Goal: Use online tool/utility: Utilize a website feature to perform a specific function

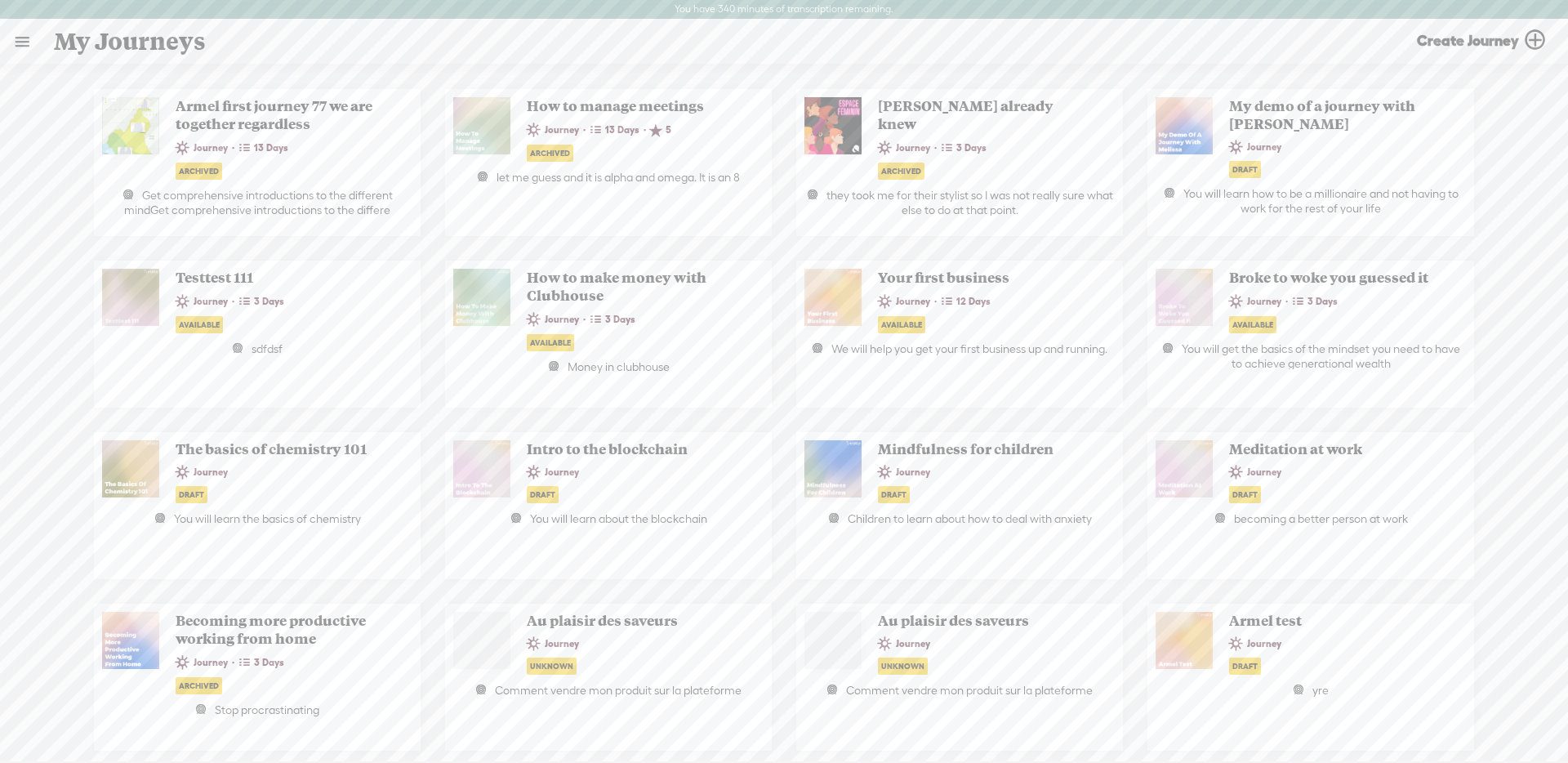
click at [32, 57] on link at bounding box center [22, 41] width 42 height 42
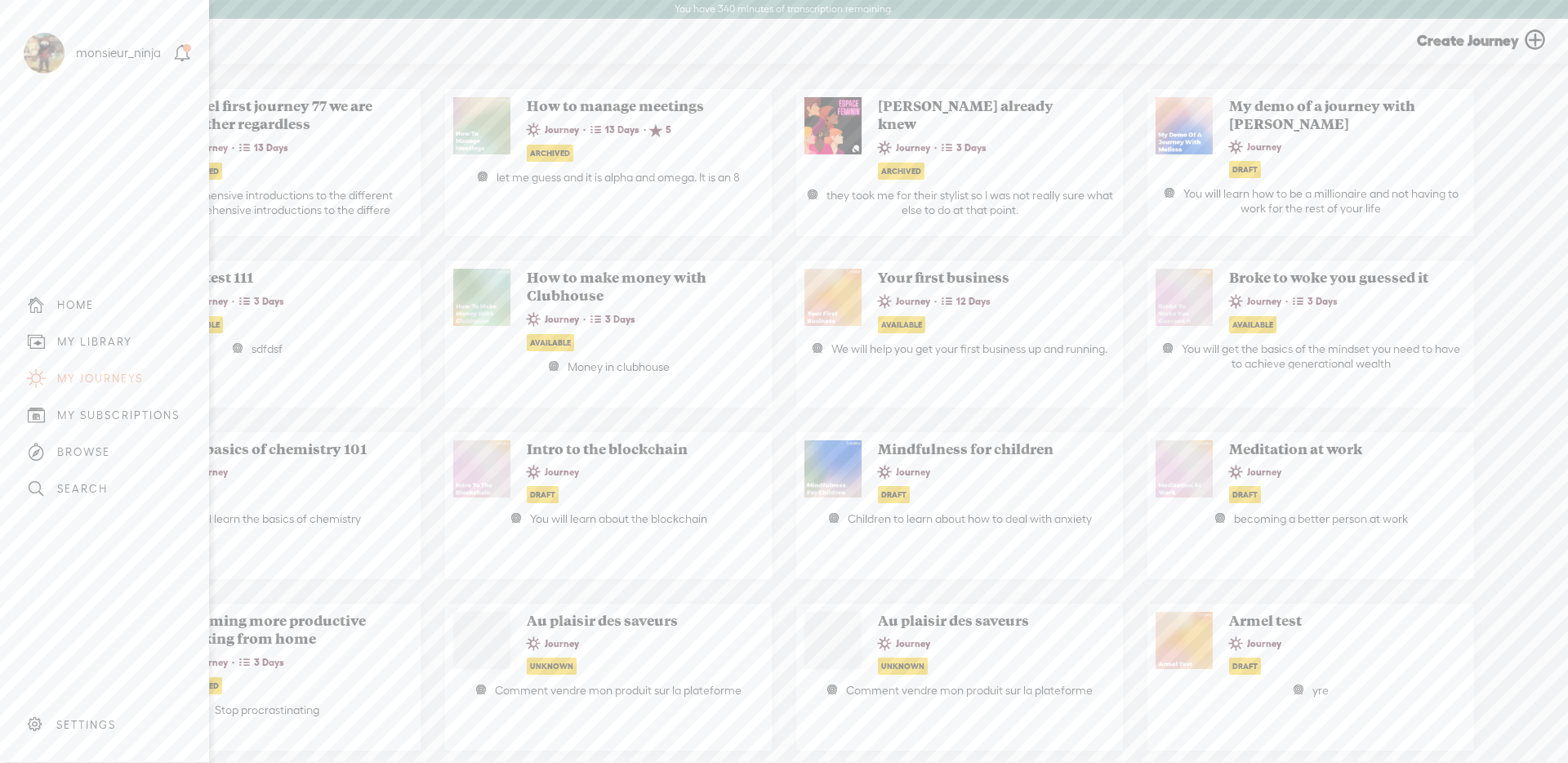
click at [134, 332] on div "MY LIBRARY" at bounding box center [104, 341] width 184 height 37
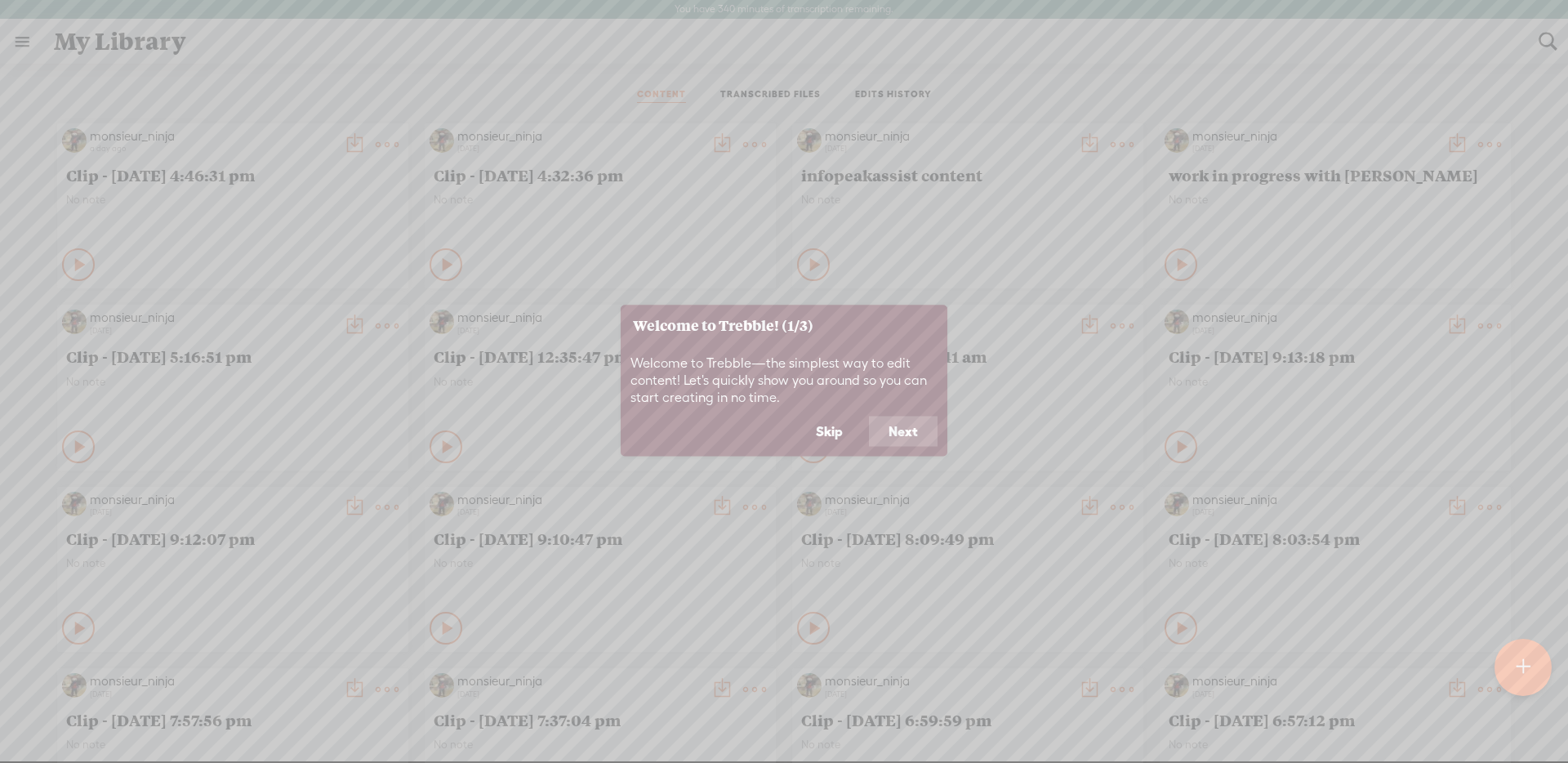
drag, startPoint x: 825, startPoint y: 449, endPoint x: 823, endPoint y: 439, distance: 10.2
click at [824, 449] on footer "Skip Next" at bounding box center [784, 436] width 327 height 41
drag, startPoint x: 825, startPoint y: 436, endPoint x: 785, endPoint y: 286, distance: 155.2
click at [824, 436] on button "Skip" at bounding box center [829, 431] width 67 height 31
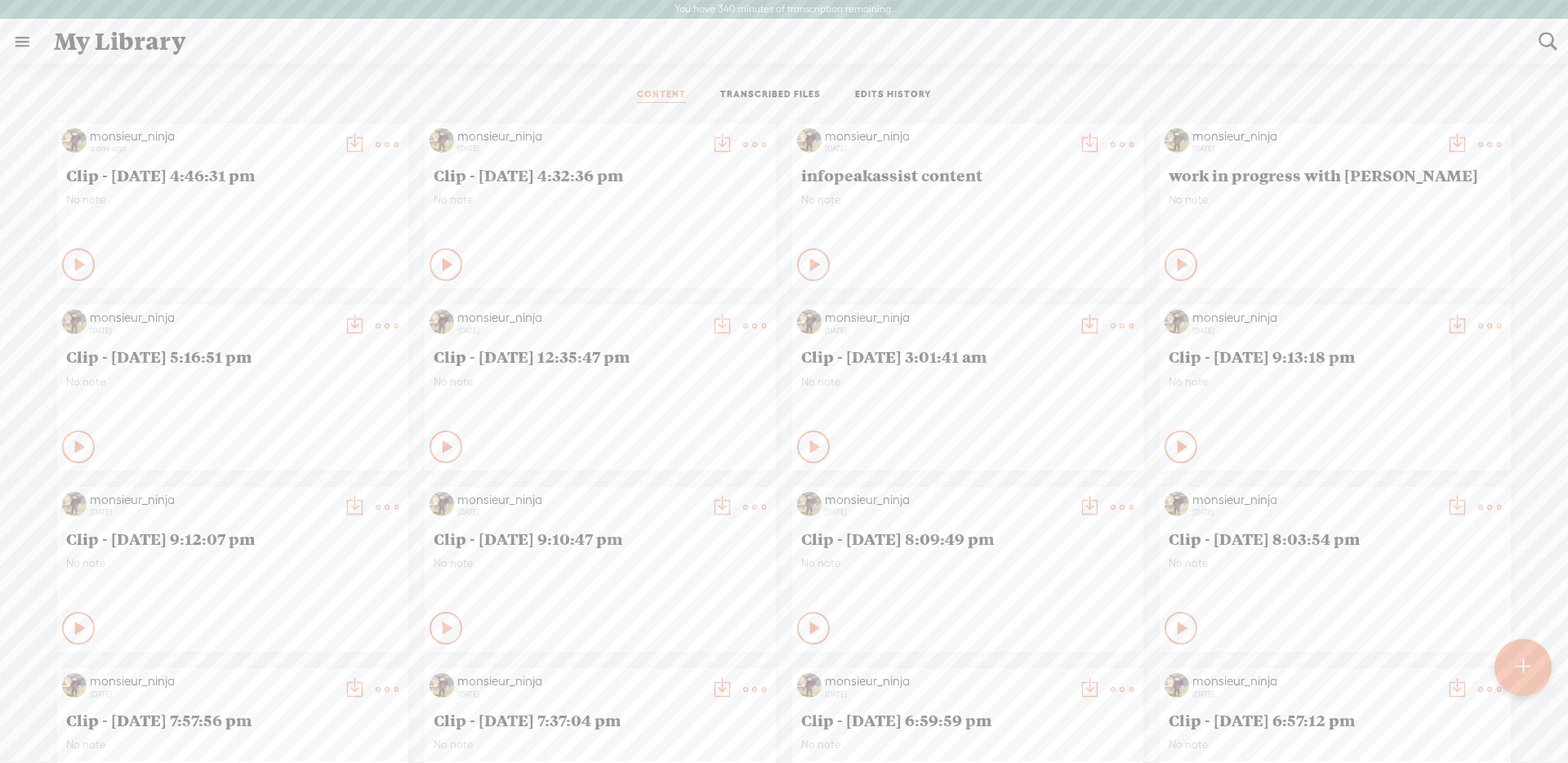
click at [777, 100] on link "TRANSCRIBED FILES" at bounding box center [771, 95] width 100 height 14
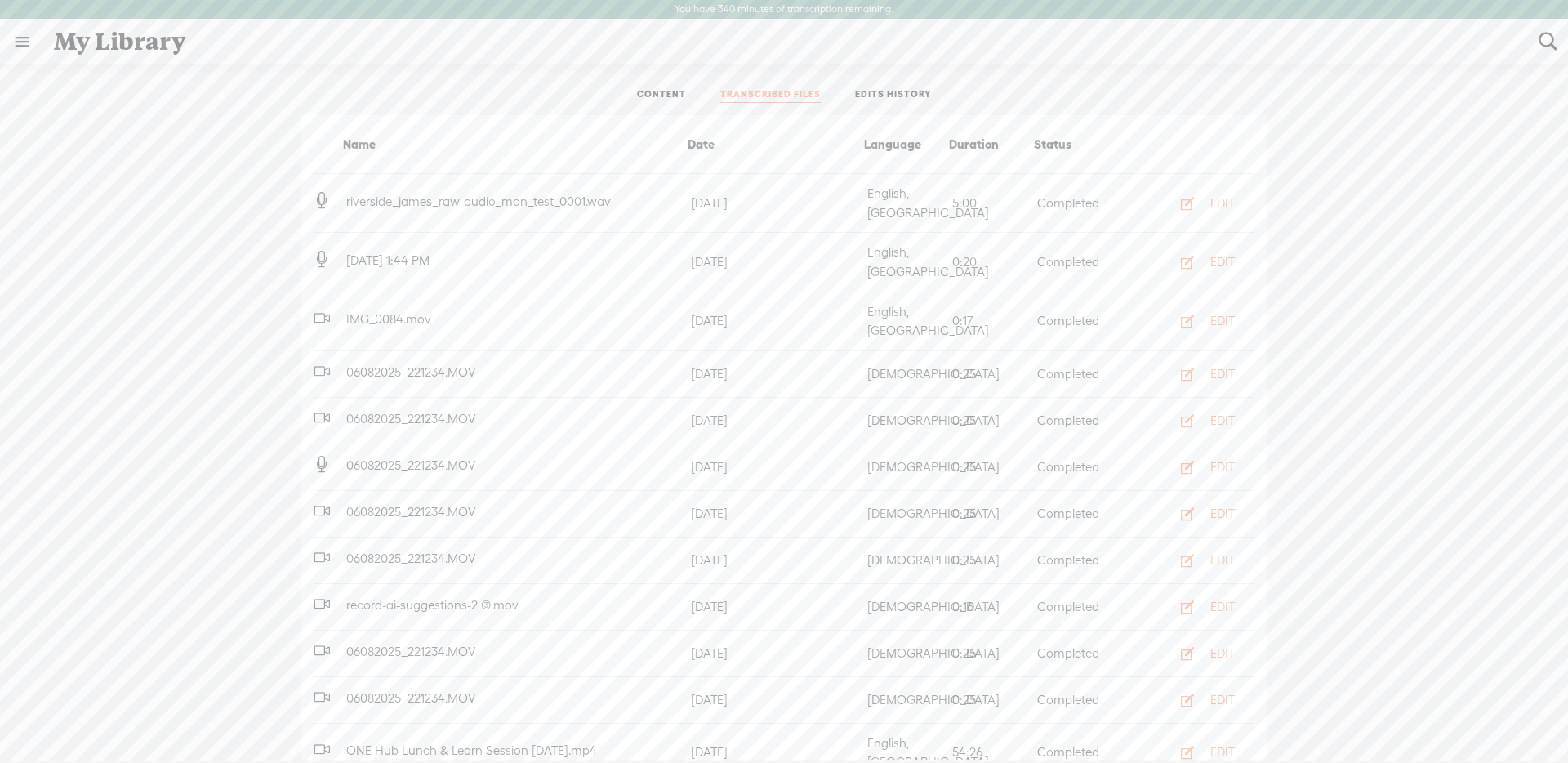
scroll to position [172, 0]
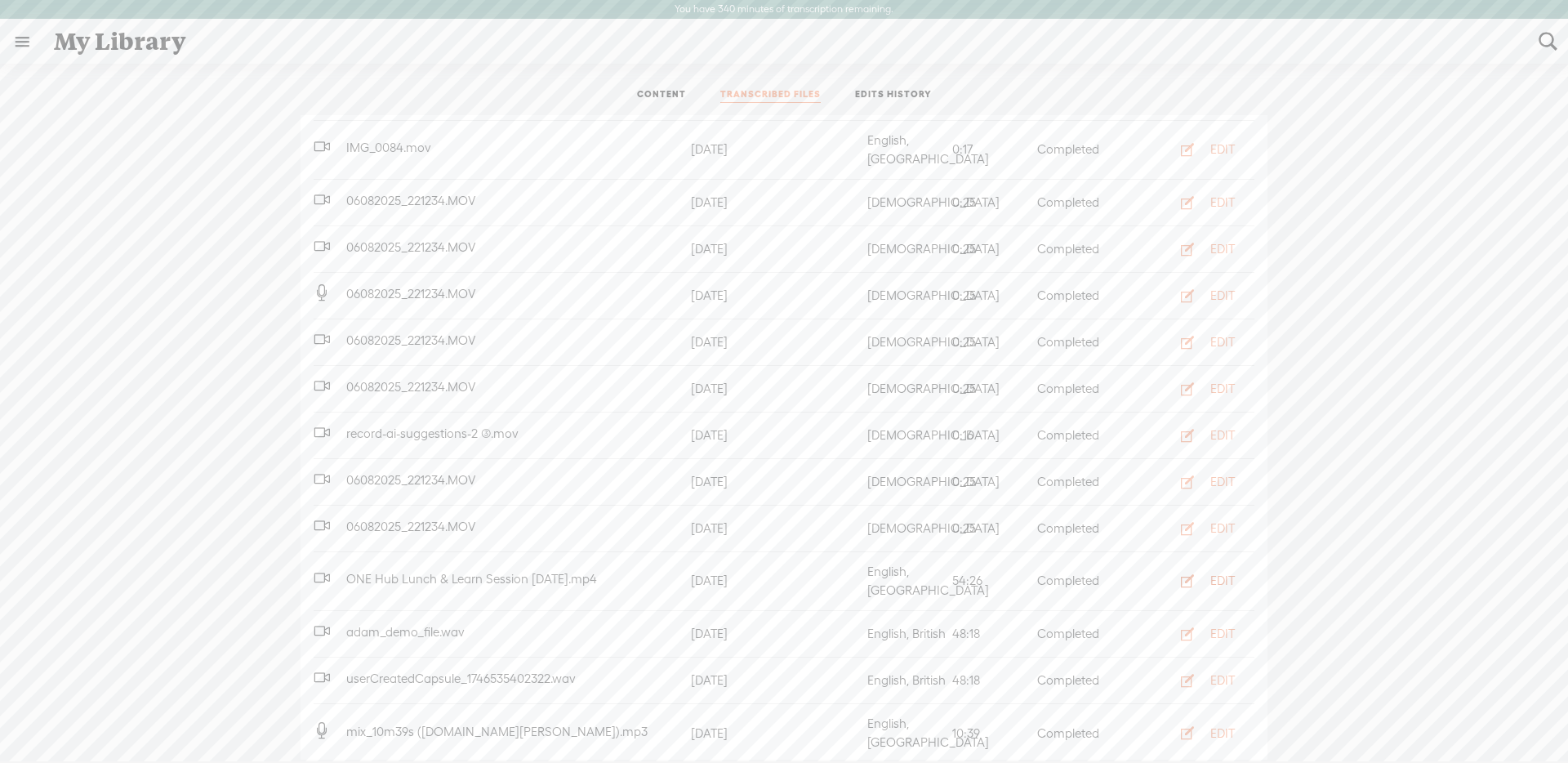
click at [1209, 567] on button "EDIT" at bounding box center [1202, 580] width 90 height 26
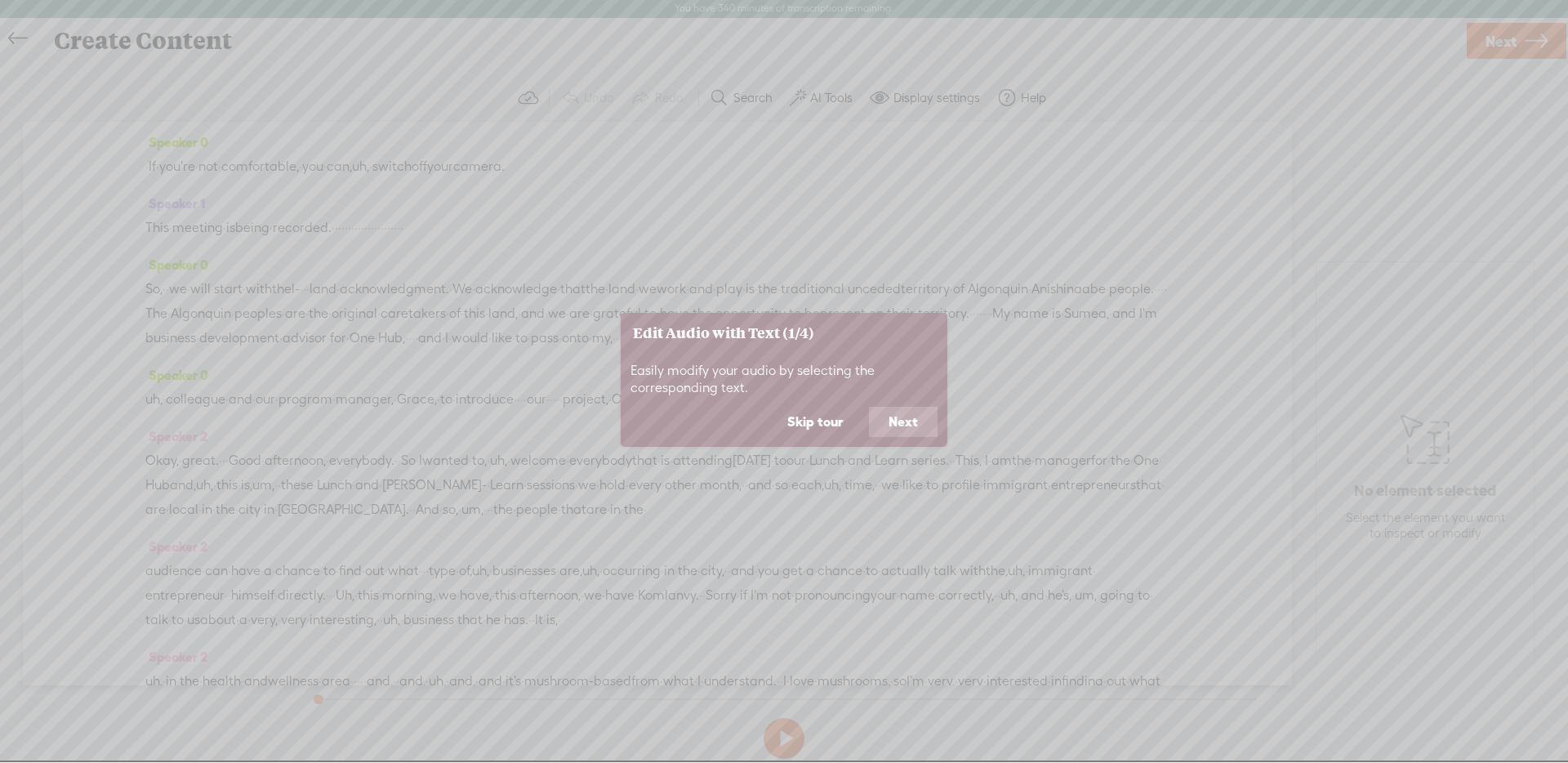
click at [815, 424] on button "Skip tour" at bounding box center [815, 422] width 95 height 31
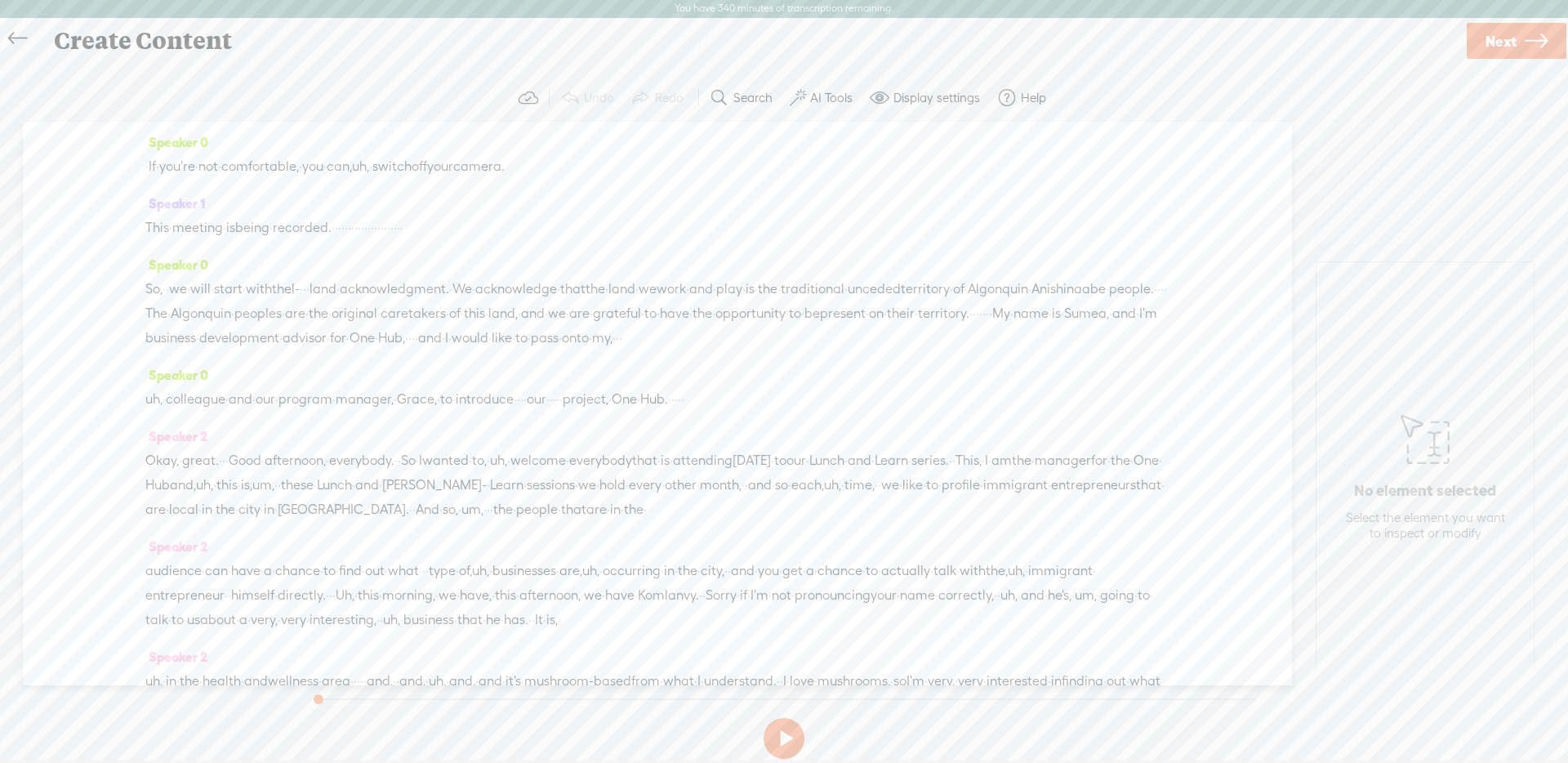
click at [641, 412] on span "·" at bounding box center [638, 398] width 3 height 24
click at [817, 88] on button "AI Tools" at bounding box center [823, 98] width 80 height 33
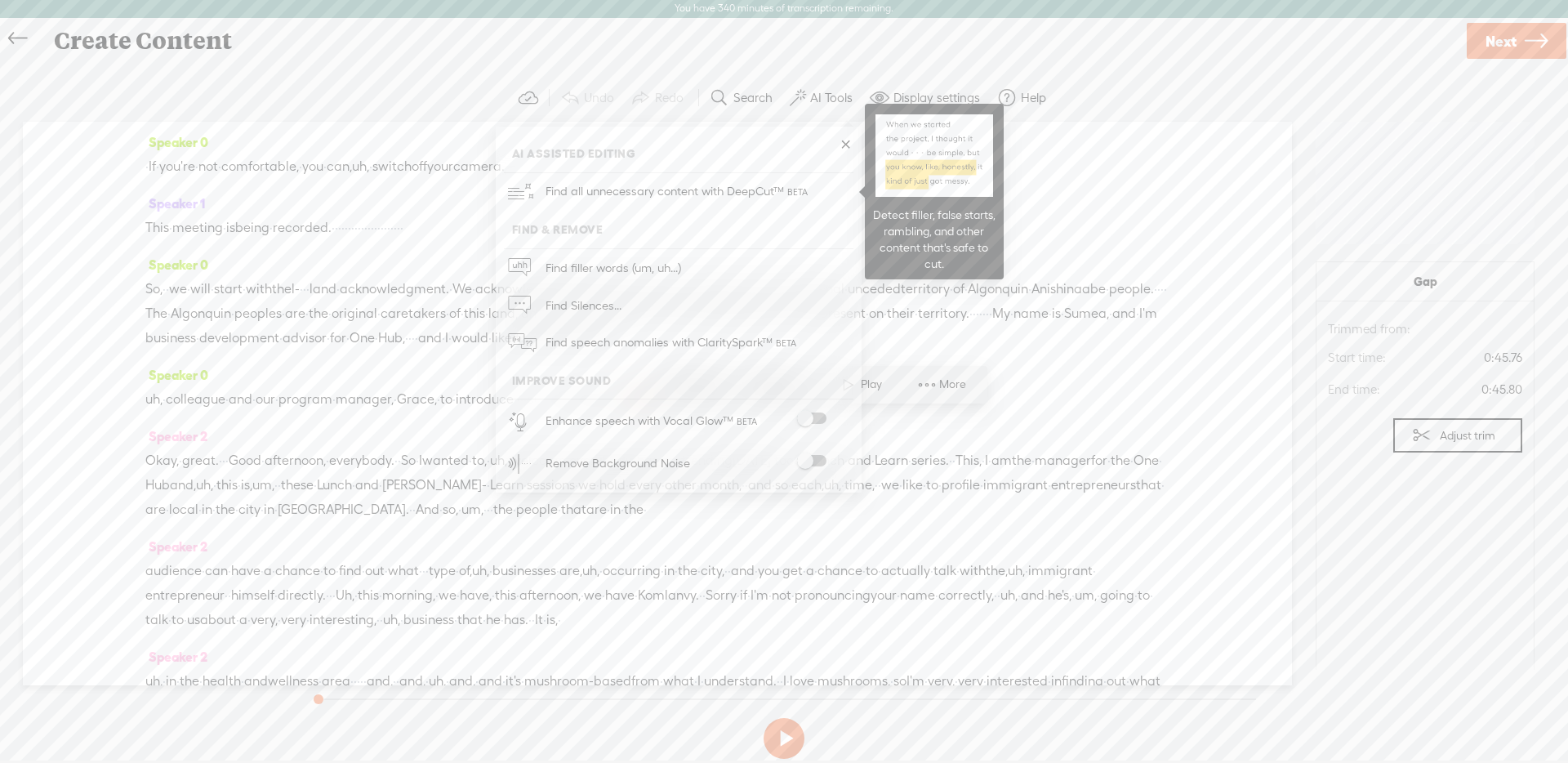
click at [824, 204] on link "Find all unnecessary content with DeepCut™" at bounding box center [678, 191] width 349 height 38
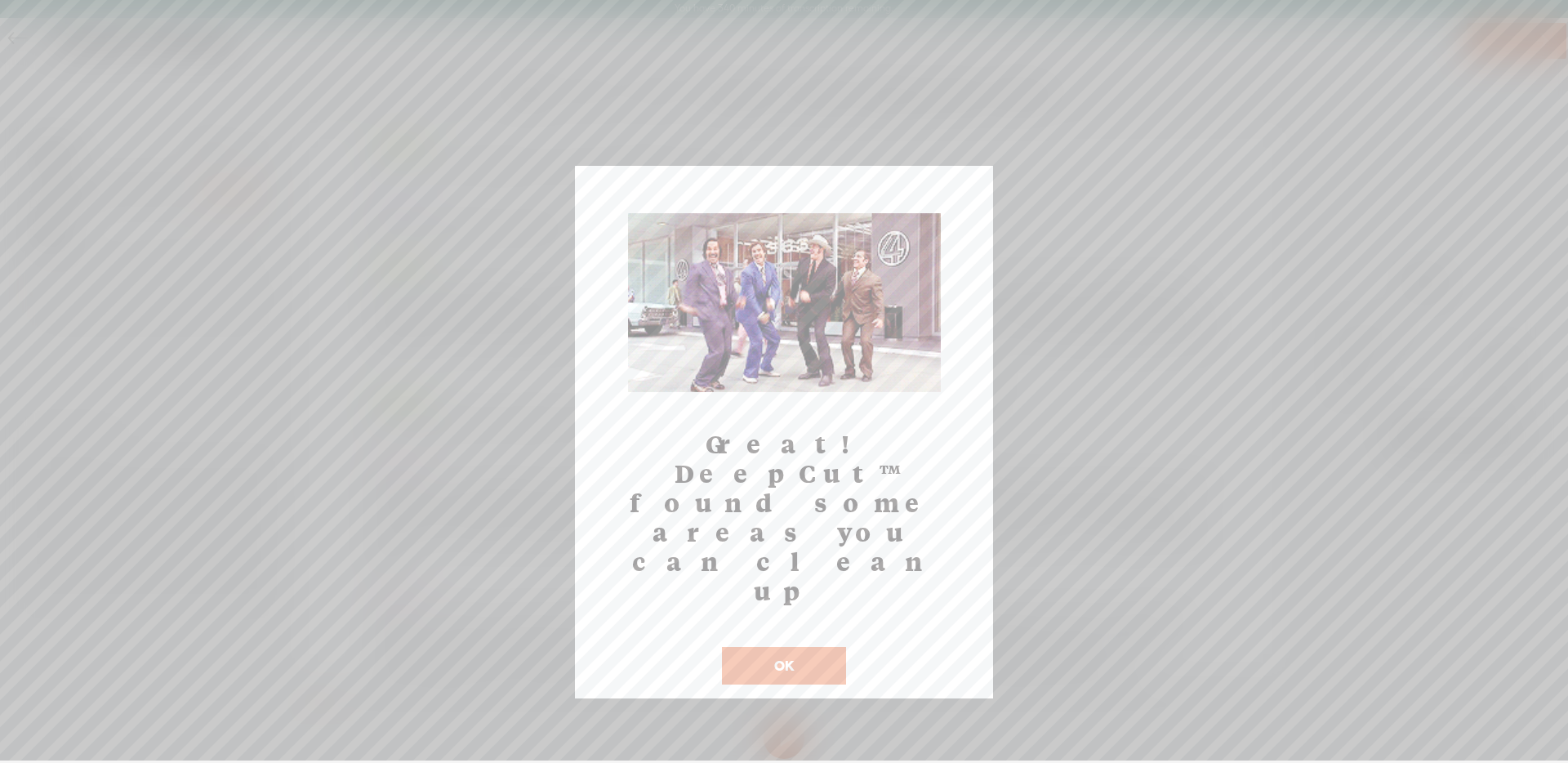
drag, startPoint x: 810, startPoint y: 543, endPoint x: 758, endPoint y: 496, distance: 70.1
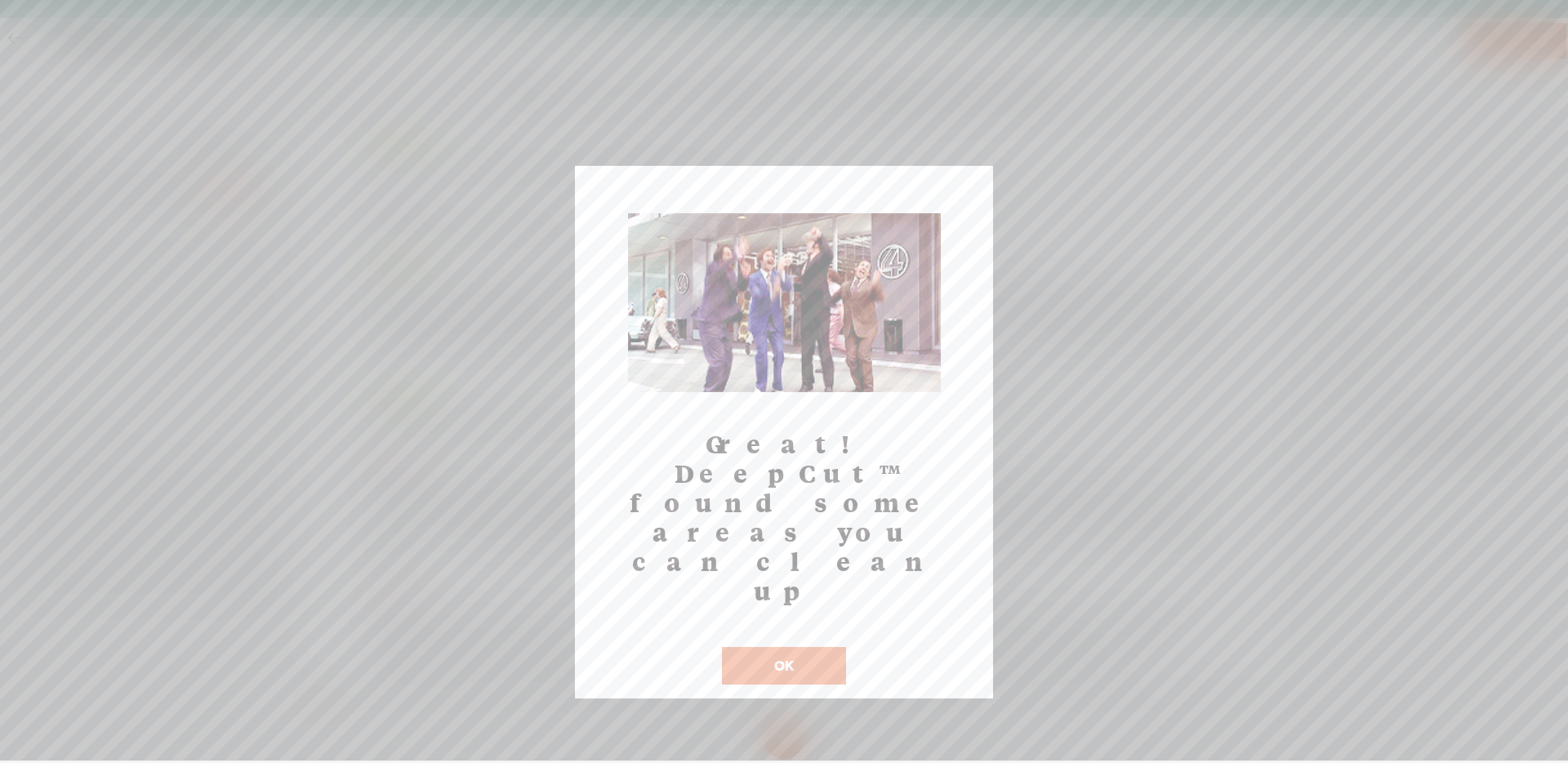
click at [809, 646] on button "OK" at bounding box center [784, 665] width 124 height 38
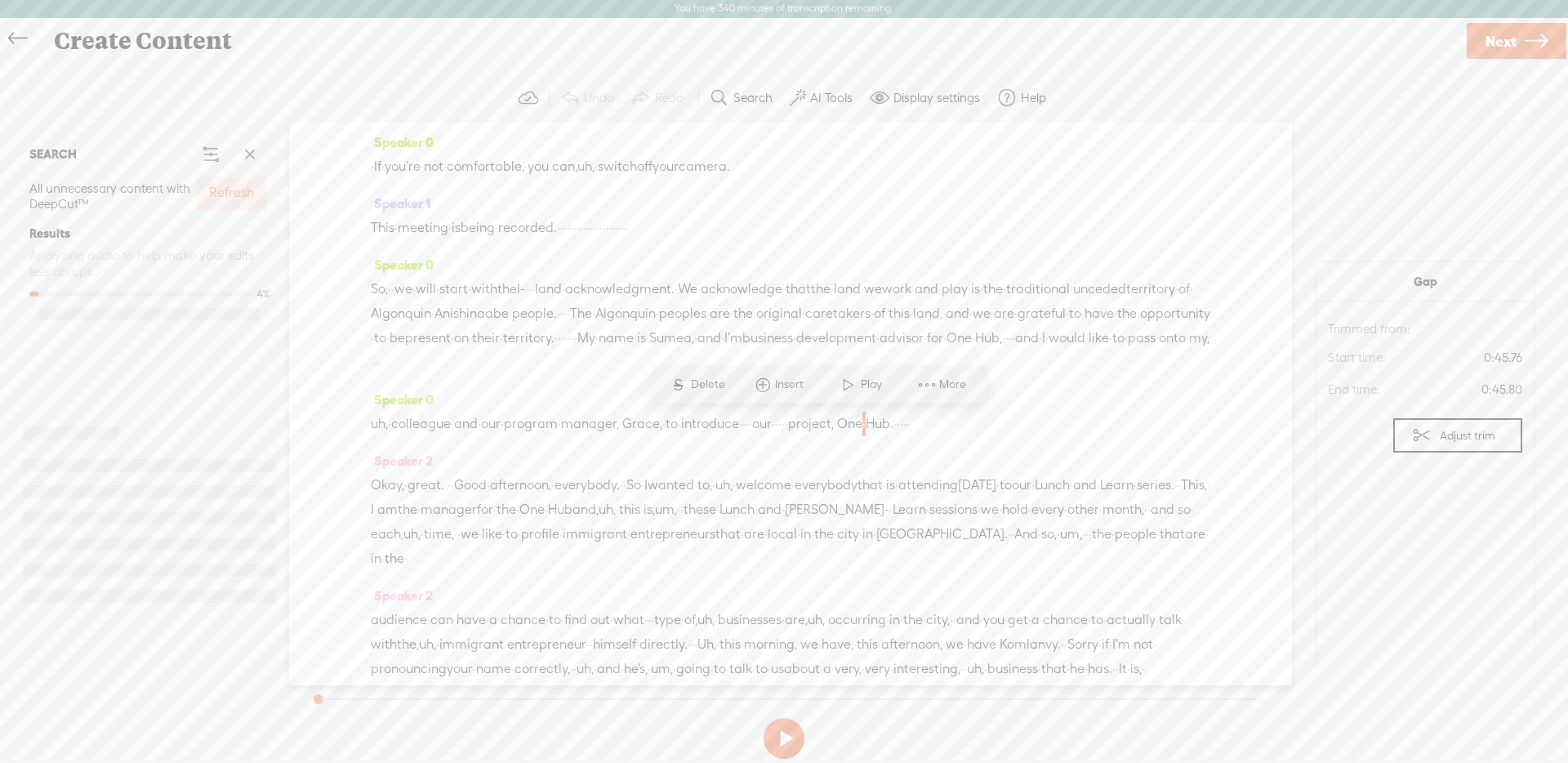
click at [248, 193] on label "Refresh" at bounding box center [232, 193] width 45 height 17
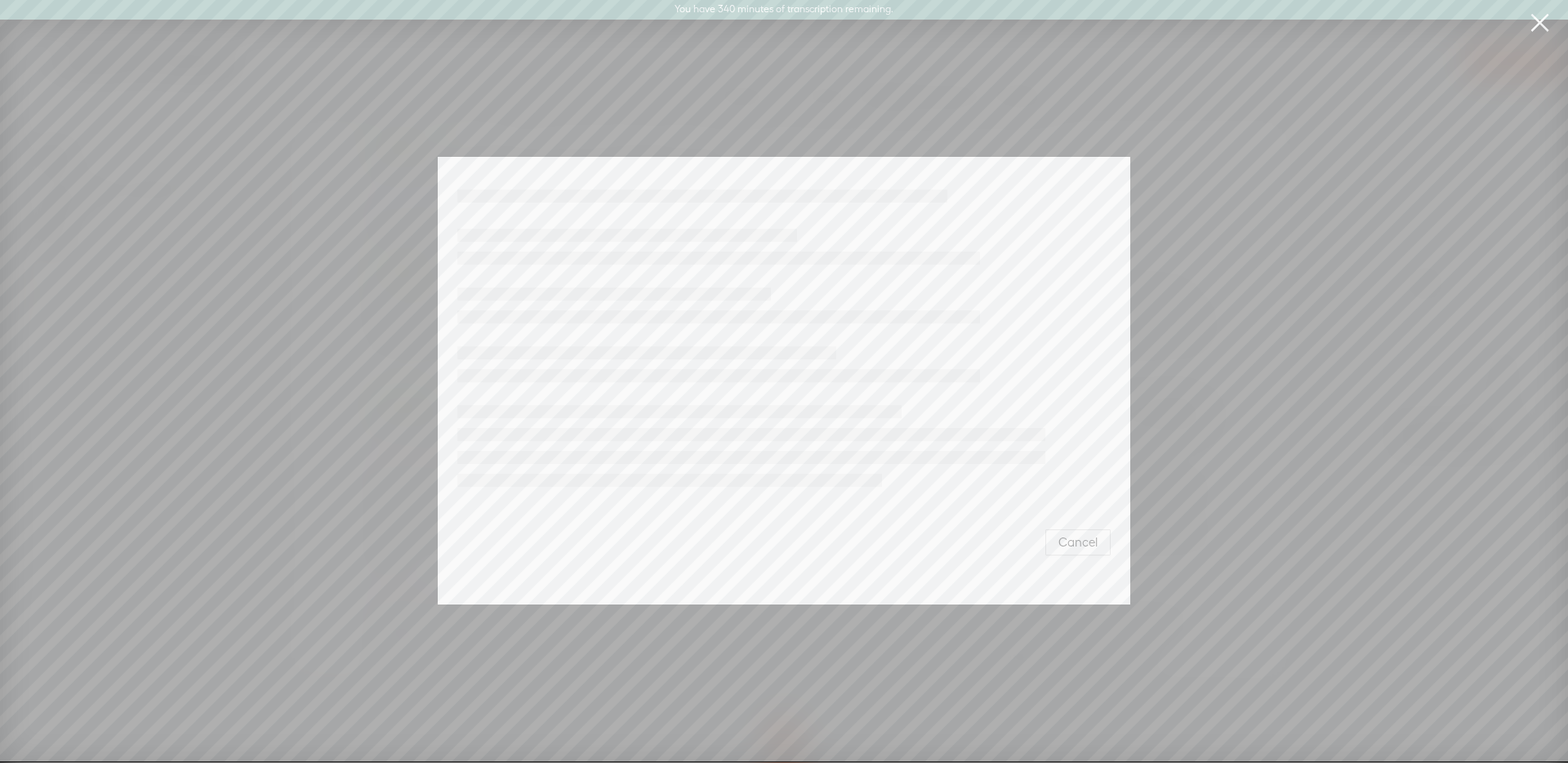
scroll to position [0, 0]
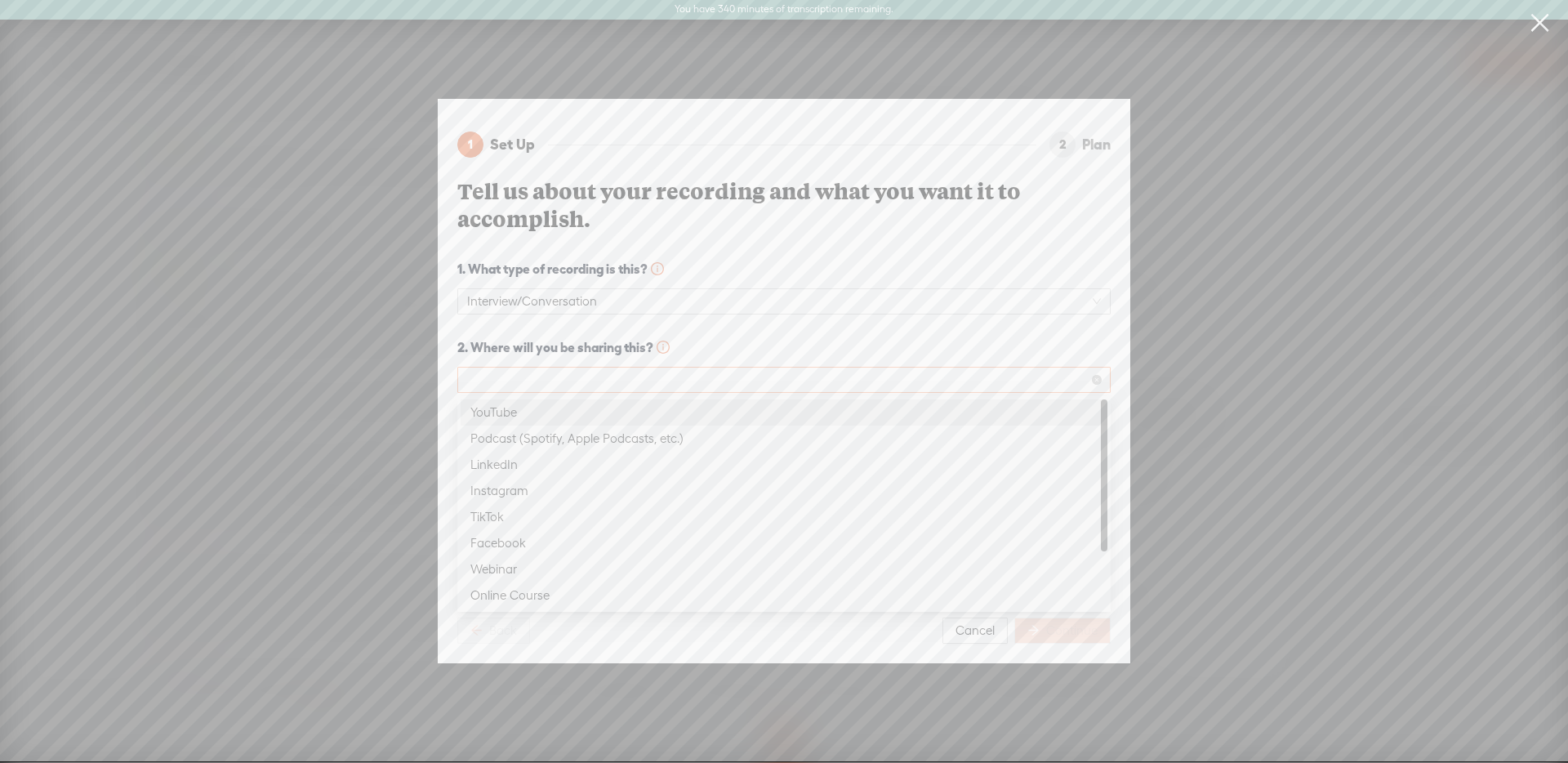
click at [839, 391] on span at bounding box center [784, 379] width 634 height 24
click at [815, 411] on div "YouTube" at bounding box center [784, 412] width 627 height 19
drag, startPoint x: 838, startPoint y: 546, endPoint x: 888, endPoint y: 532, distance: 51.9
click at [837, 546] on textarea at bounding box center [784, 556] width 653 height 65
drag, startPoint x: 451, startPoint y: 110, endPoint x: 482, endPoint y: 123, distance: 33.6
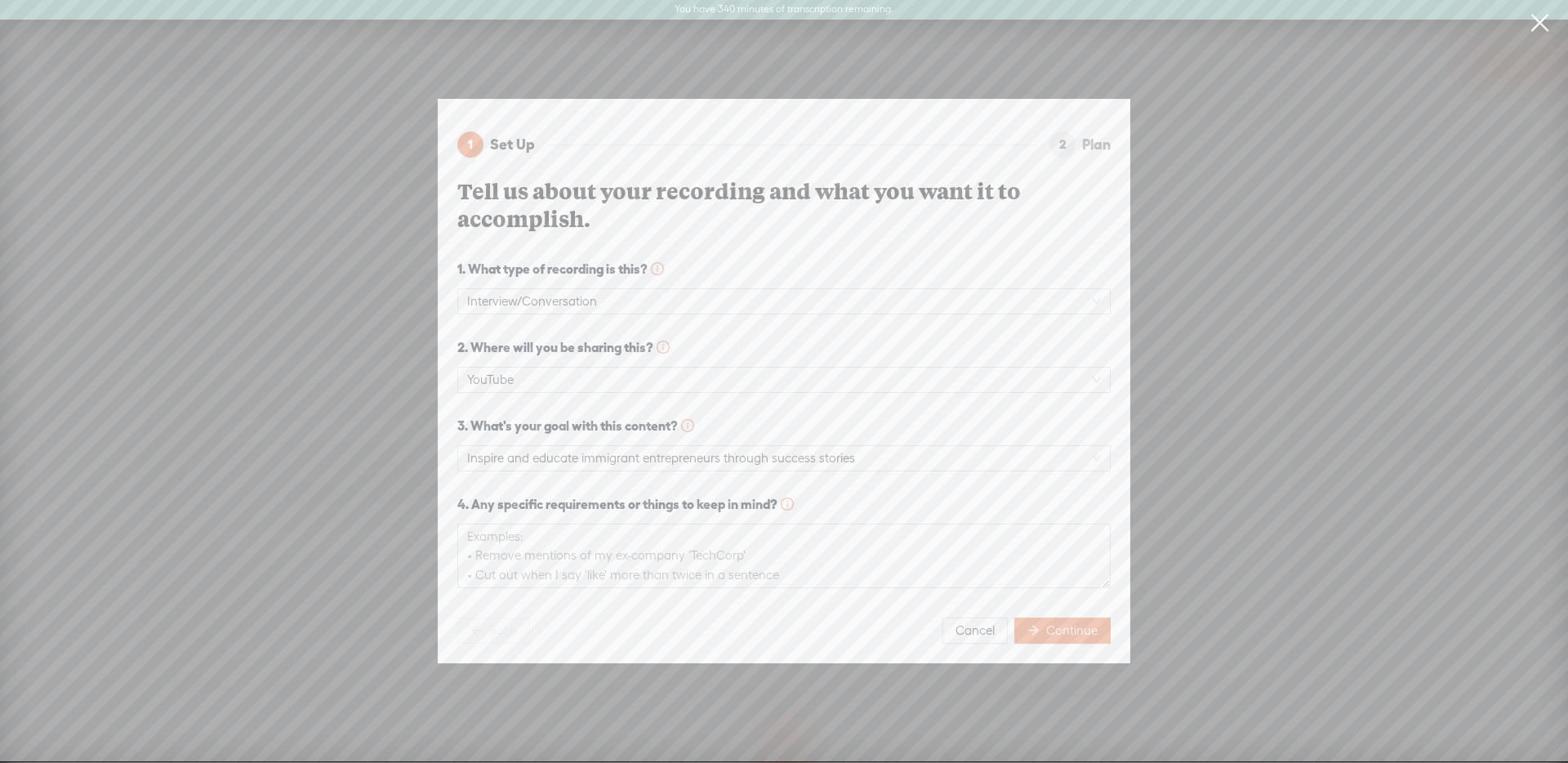
click at [451, 110] on div "1 Set Up 2 Plan Tell us about your recording and what you want it to accomplish…" at bounding box center [784, 380] width 693 height 564
click at [1094, 638] on button "Continue" at bounding box center [1062, 630] width 96 height 26
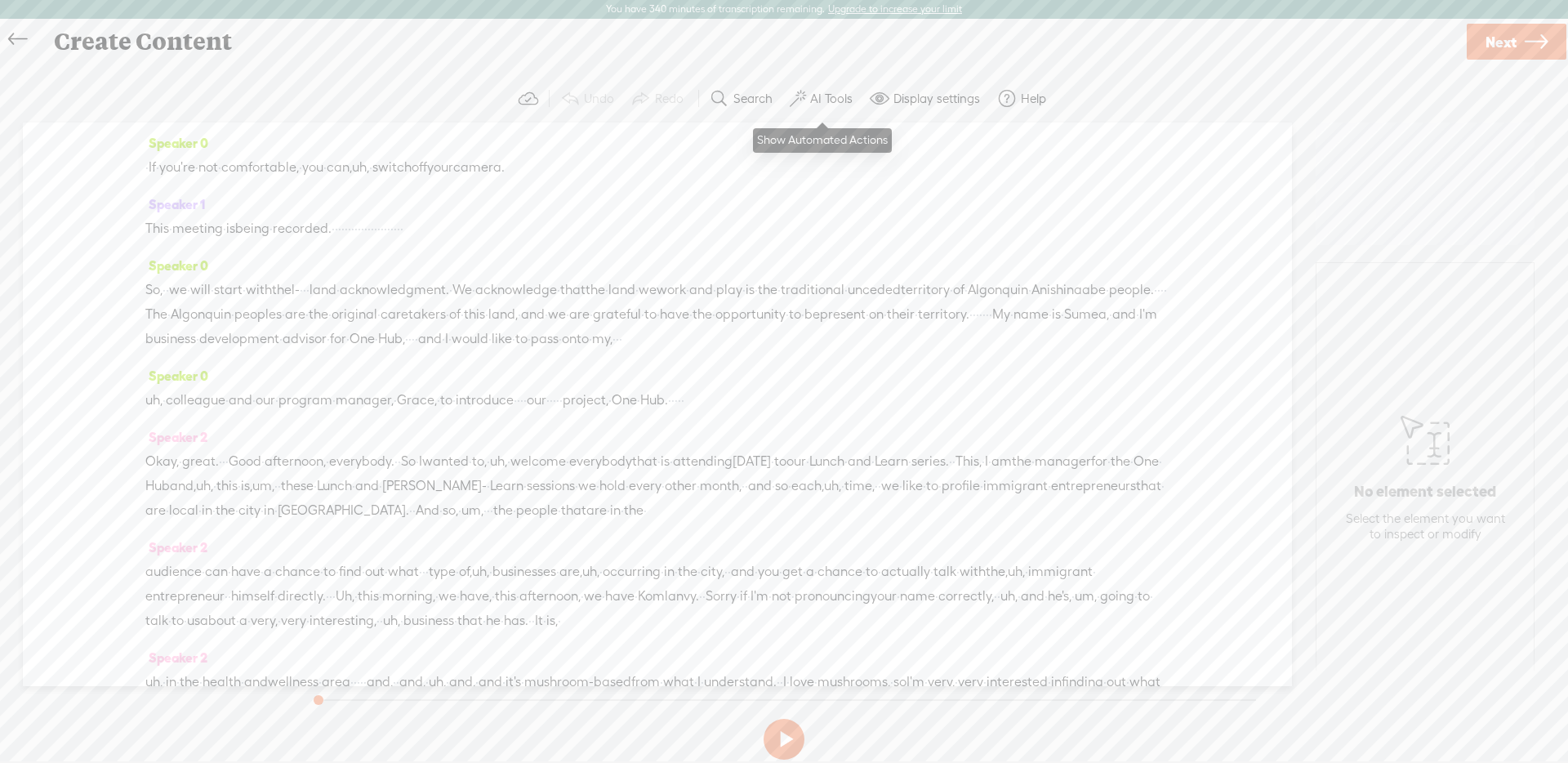
click at [842, 94] on label "AI Tools" at bounding box center [832, 98] width 42 height 16
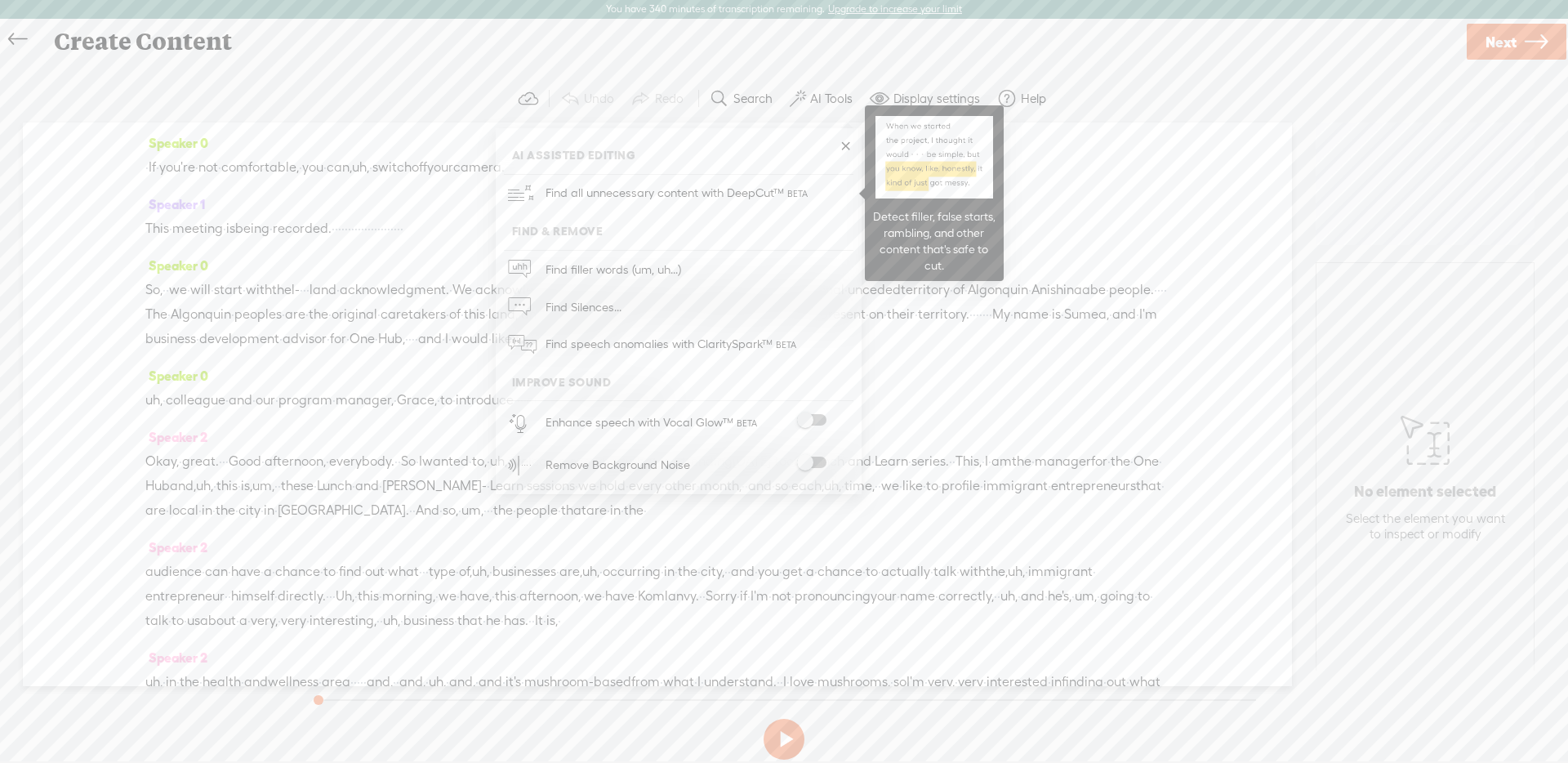
click at [763, 179] on span "Find all unnecessary content with DeepCut™" at bounding box center [678, 193] width 277 height 39
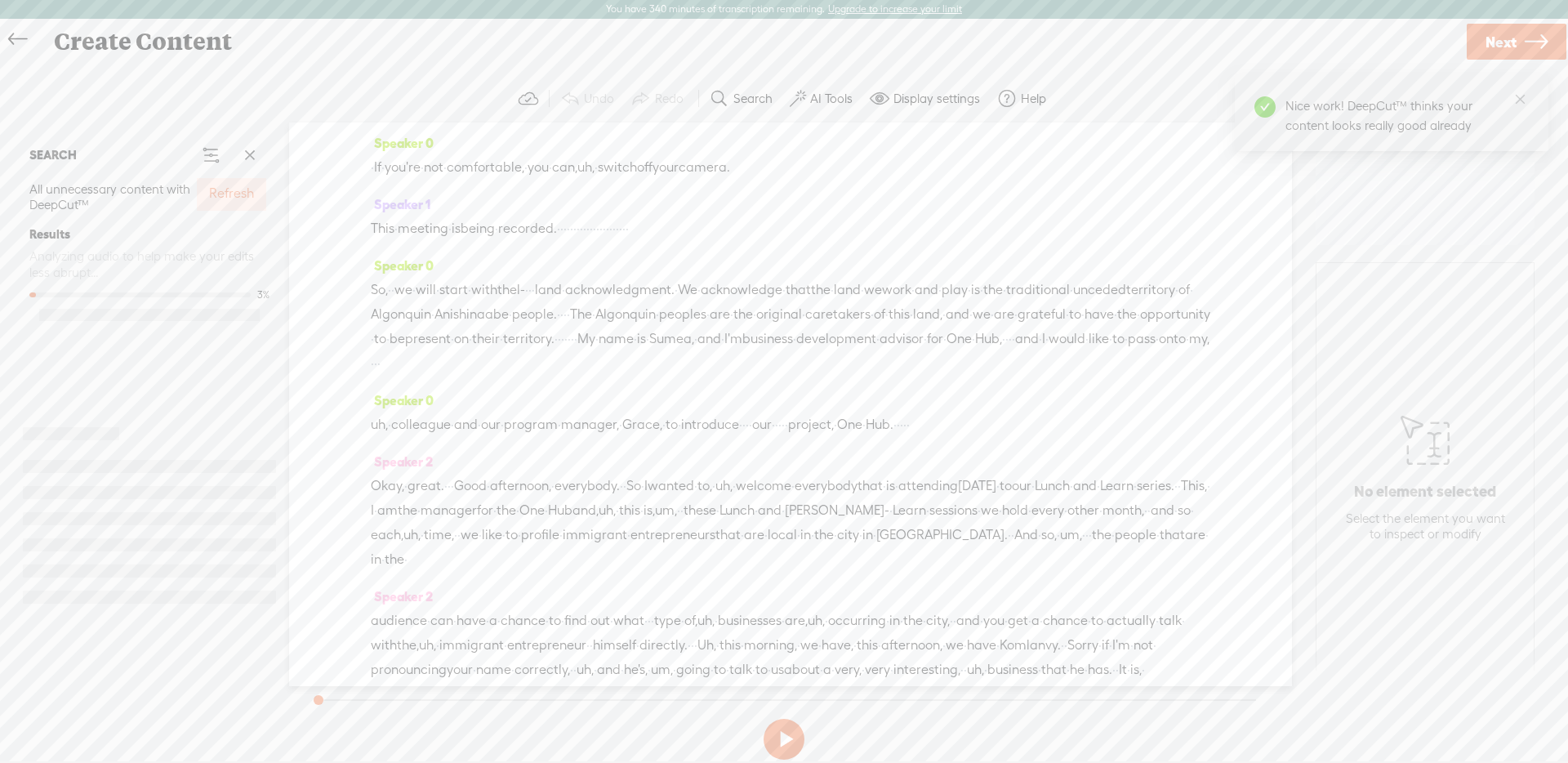
click at [204, 196] on button "Refresh" at bounding box center [232, 195] width 69 height 33
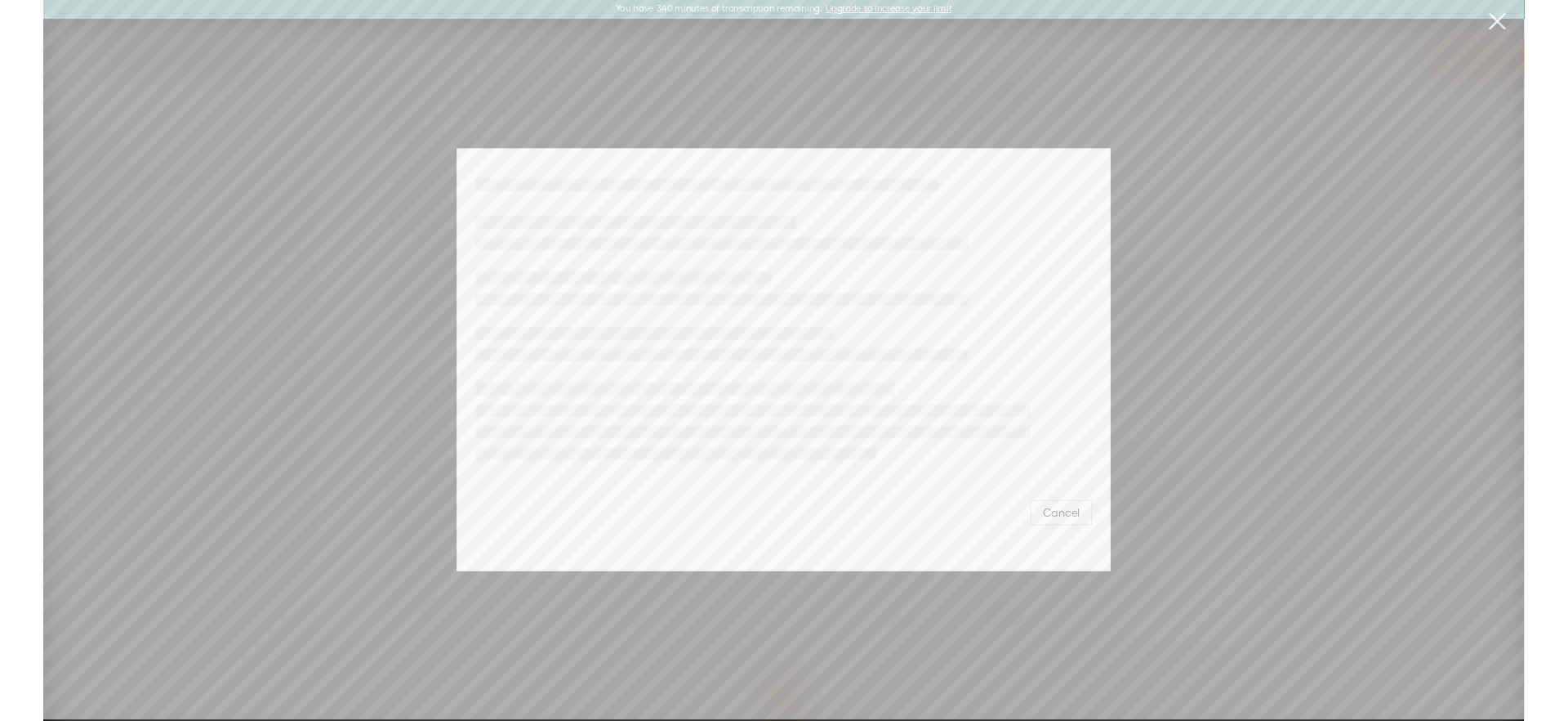
scroll to position [0, 1]
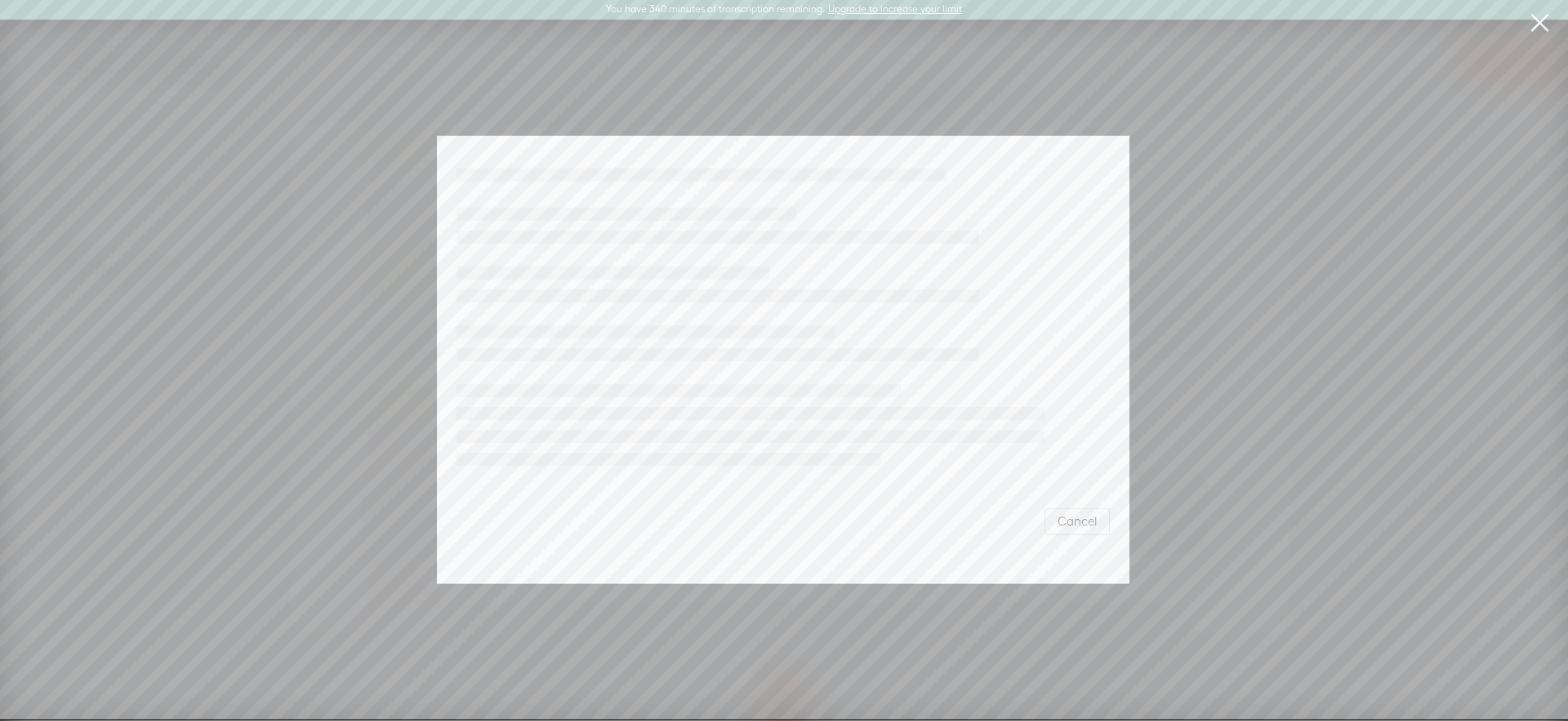
drag, startPoint x: 1062, startPoint y: 515, endPoint x: 1099, endPoint y: 544, distance: 47.0
click at [1062, 515] on span "Cancel" at bounding box center [1077, 521] width 40 height 16
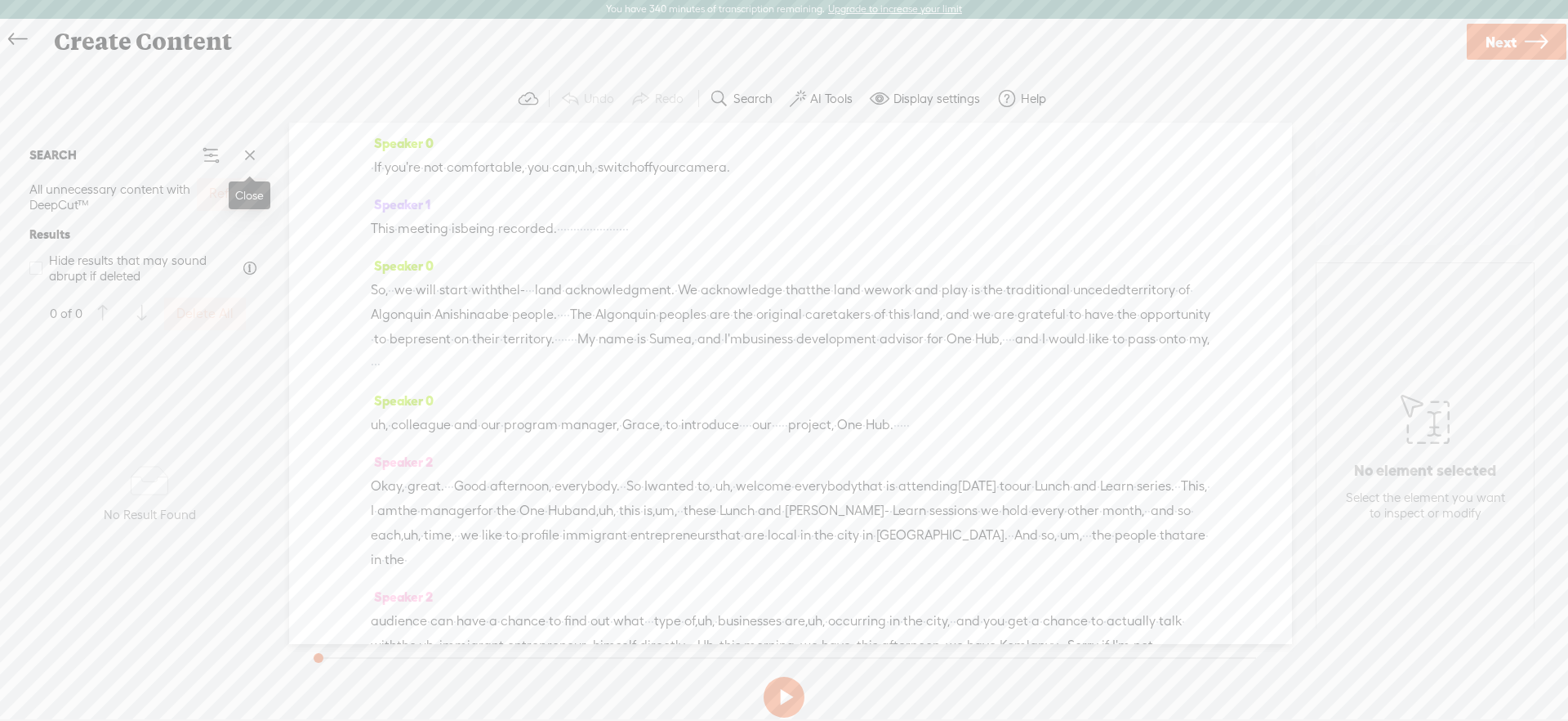
drag, startPoint x: 258, startPoint y: 159, endPoint x: 851, endPoint y: 188, distance: 593.7
click at [258, 159] on span at bounding box center [249, 154] width 24 height 24
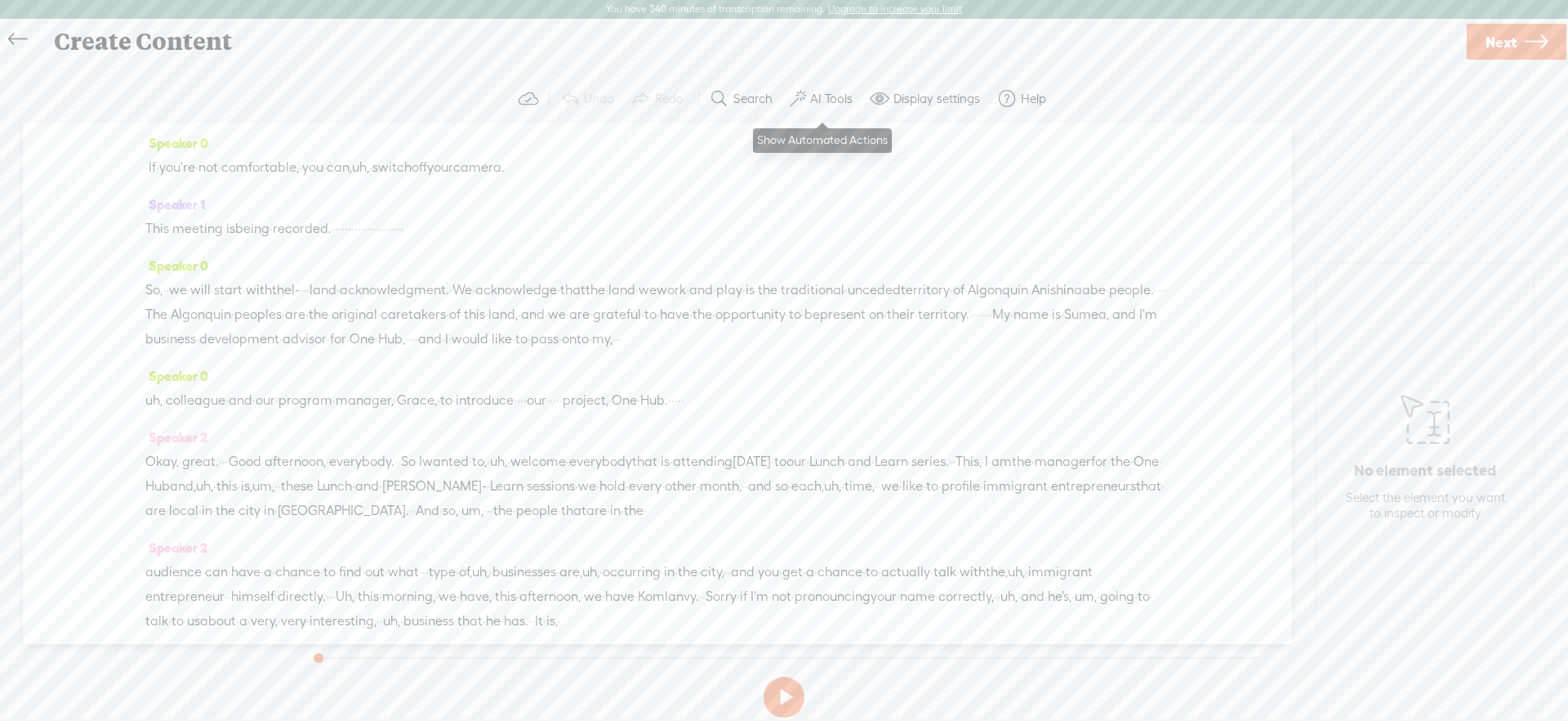
click at [823, 100] on label "AI Tools" at bounding box center [832, 98] width 42 height 16
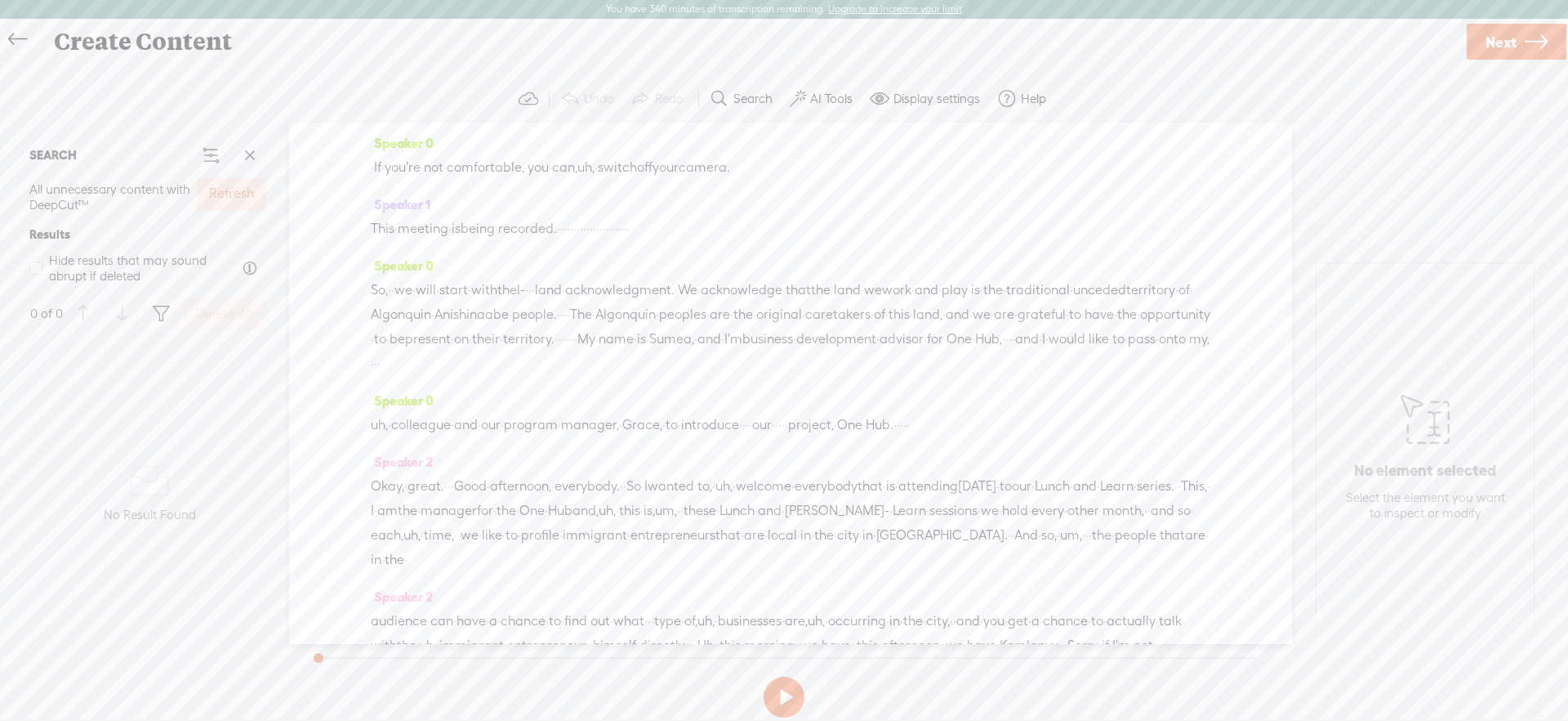
click at [262, 194] on button "Refresh" at bounding box center [232, 195] width 69 height 33
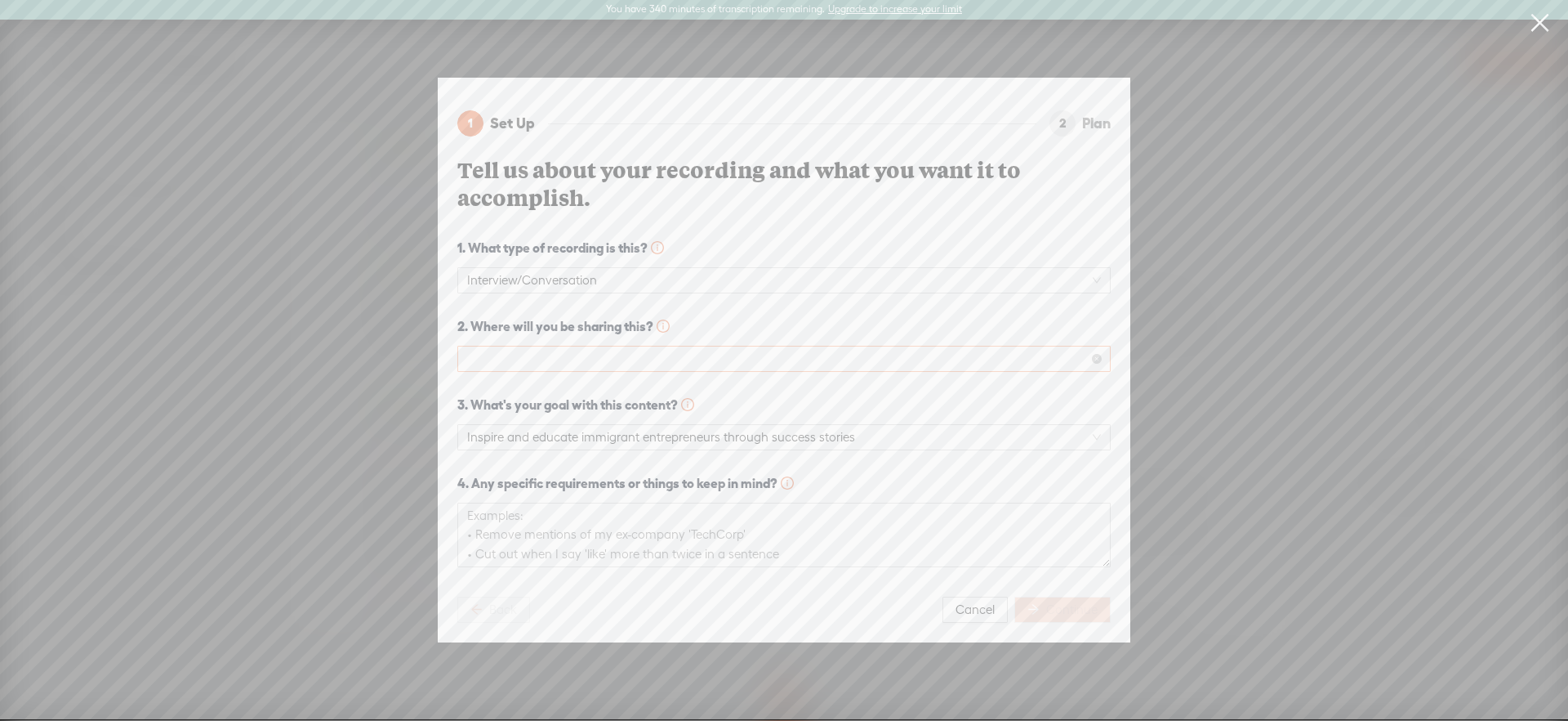
click at [856, 354] on span at bounding box center [784, 358] width 634 height 24
drag, startPoint x: 820, startPoint y: 378, endPoint x: 896, endPoint y: 437, distance: 96.2
click at [820, 378] on div "YouTube" at bounding box center [784, 391] width 646 height 26
drag, startPoint x: 1073, startPoint y: 604, endPoint x: 1057, endPoint y: 556, distance: 50.6
click at [1073, 604] on span "Continue" at bounding box center [1071, 609] width 51 height 16
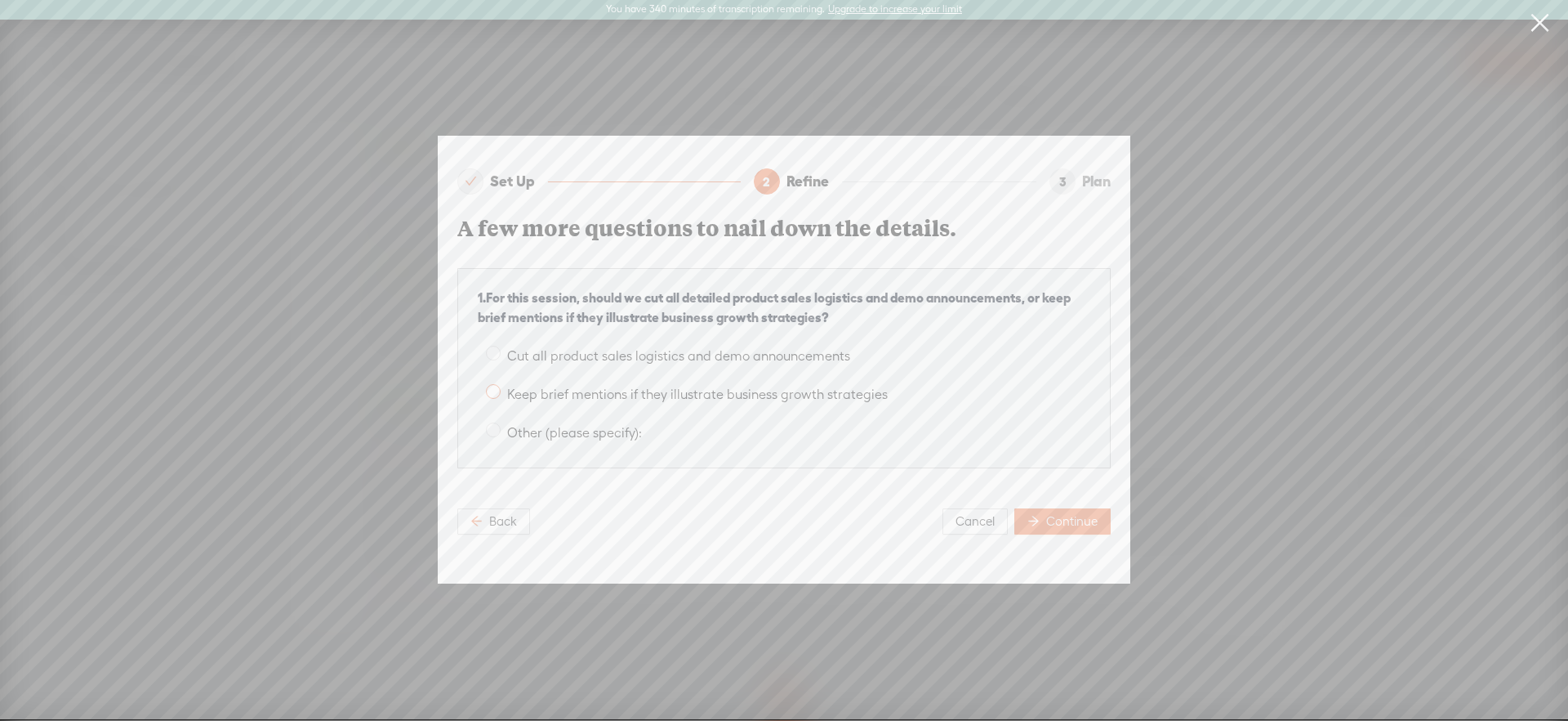
click at [599, 389] on span "Keep brief mentions if they illustrate business growth strategies" at bounding box center [698, 394] width 394 height 15
click at [501, 389] on input "Keep brief mentions if they illustrate business growth strategies" at bounding box center [493, 391] width 14 height 14
radio input "true"
click at [1046, 514] on span "Continue" at bounding box center [1071, 521] width 51 height 16
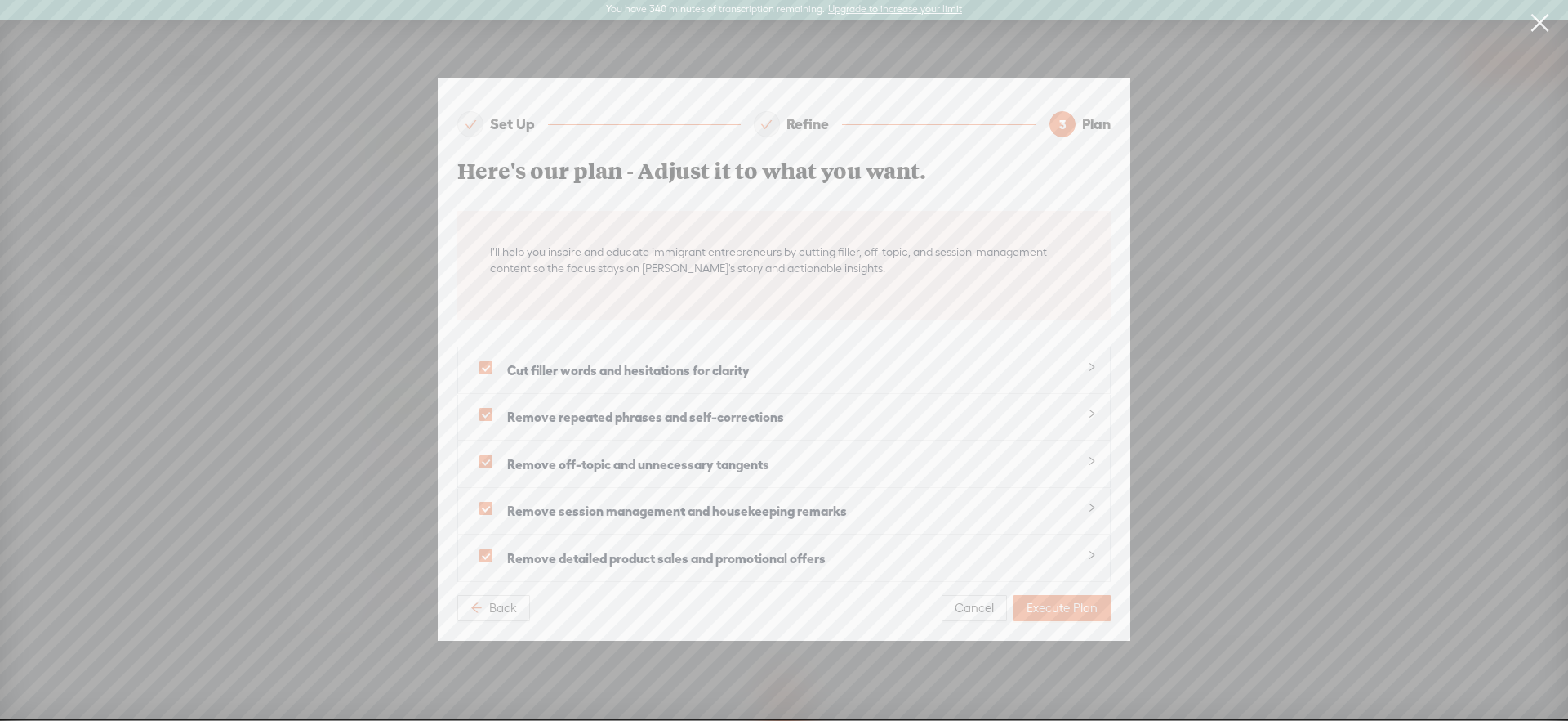
click at [989, 611] on span "Cancel" at bounding box center [975, 607] width 40 height 16
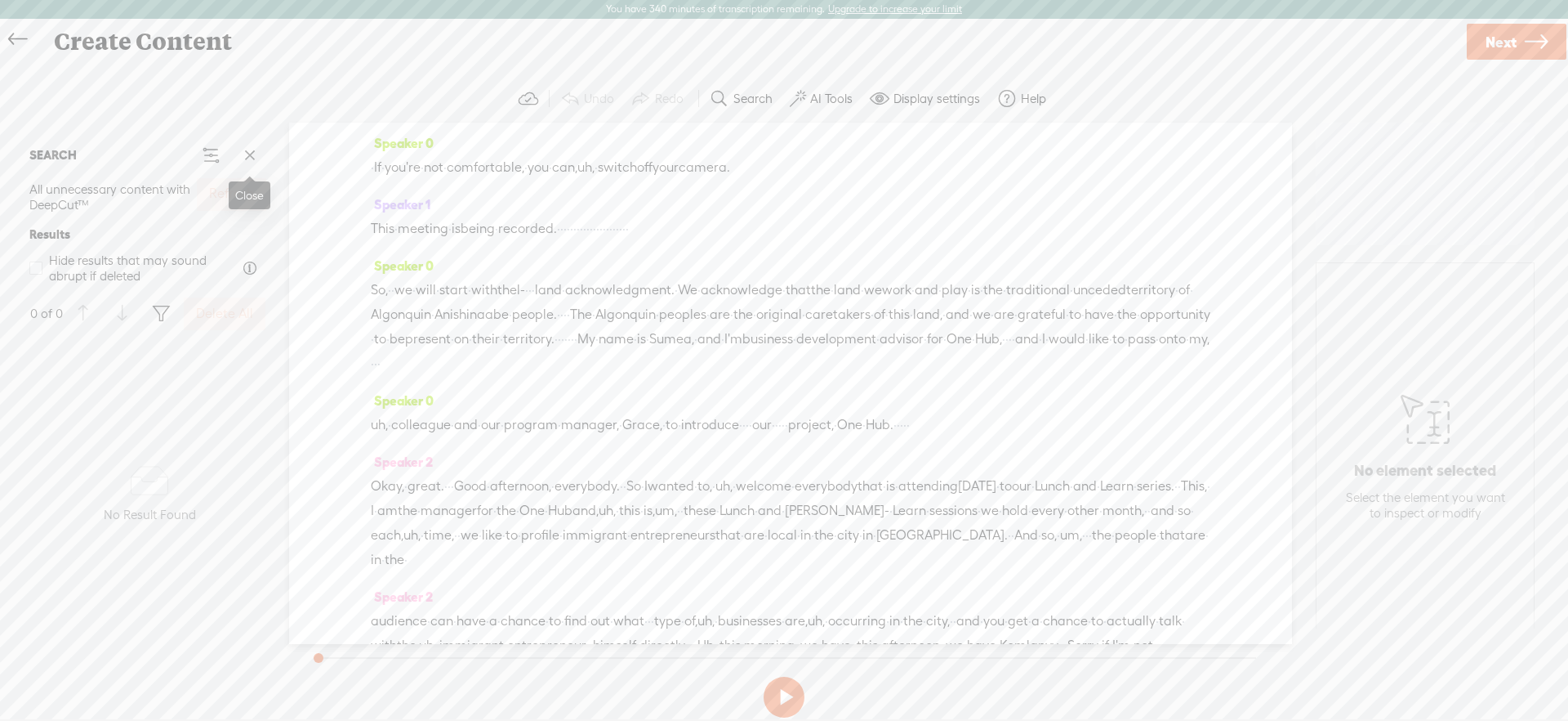
drag, startPoint x: 253, startPoint y: 155, endPoint x: 372, endPoint y: 8, distance: 189.1
click at [253, 155] on span at bounding box center [249, 154] width 24 height 24
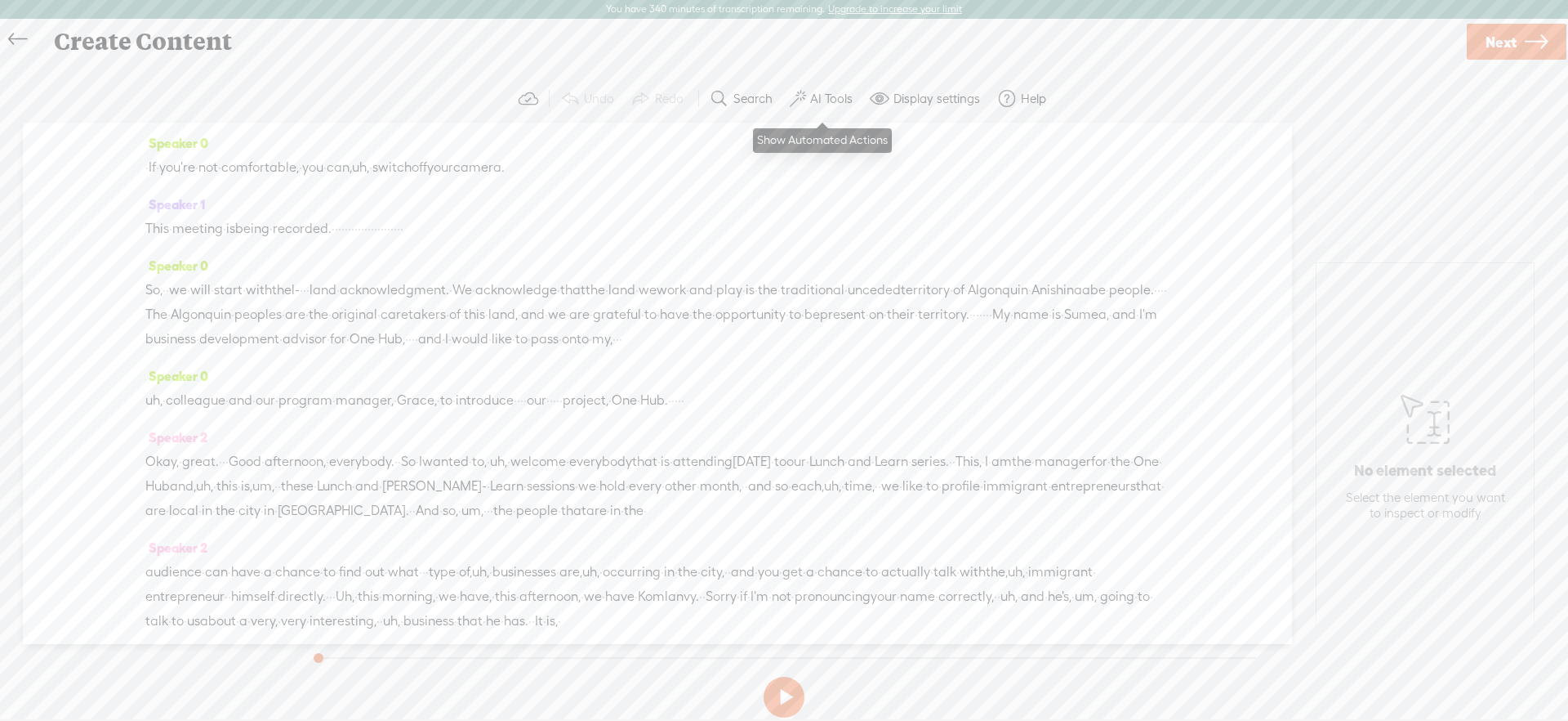
click at [847, 99] on label "AI Tools" at bounding box center [832, 98] width 42 height 16
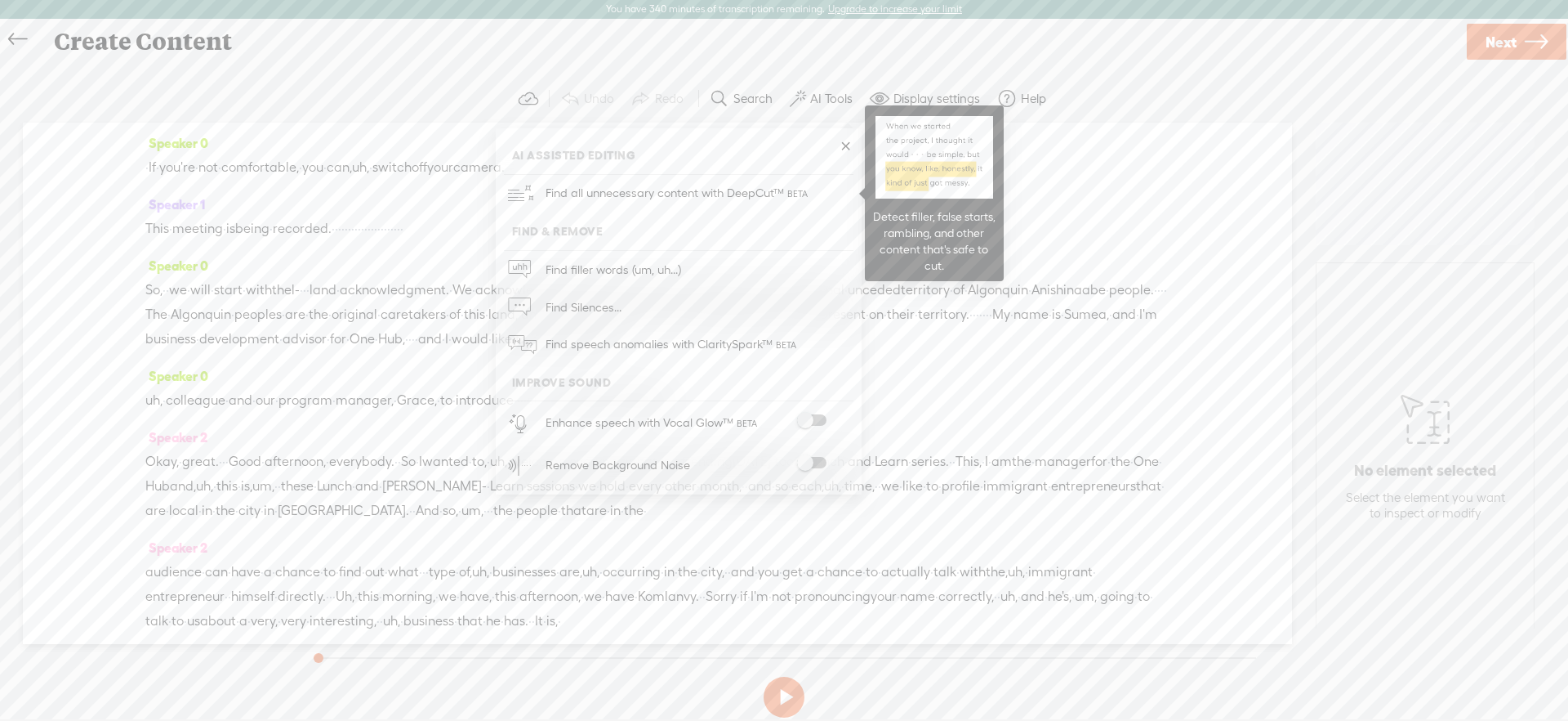
click at [762, 180] on span "Find all unnecessary content with DeepCut™" at bounding box center [678, 193] width 277 height 39
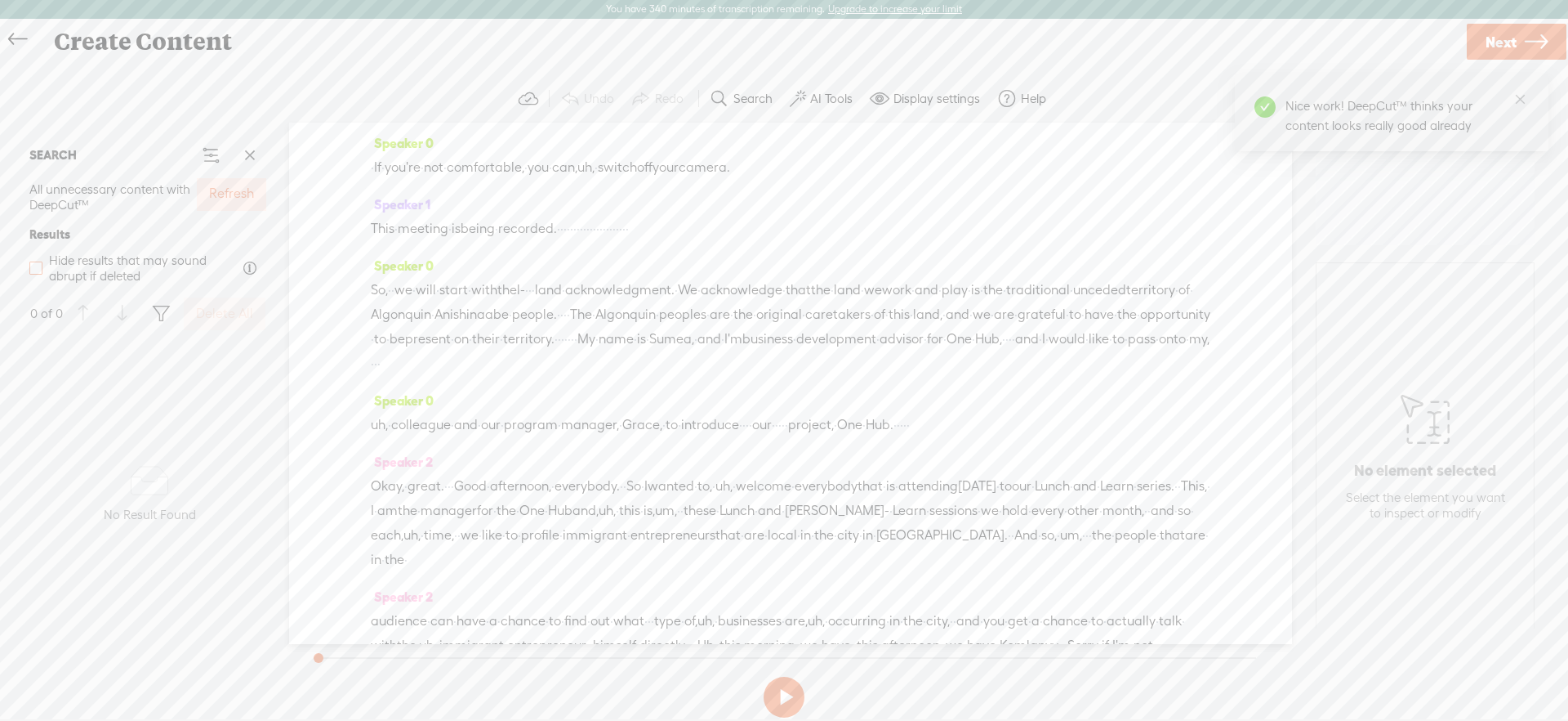
click at [34, 264] on span at bounding box center [36, 268] width 14 height 14
click at [34, 264] on input "Hide results that may sound abrupt if deleted" at bounding box center [36, 268] width 14 height 14
click at [34, 264] on span at bounding box center [36, 268] width 14 height 14
click at [34, 264] on input "Hide results that may sound abrupt if deleted" at bounding box center [36, 268] width 14 height 14
checkbox input "false"
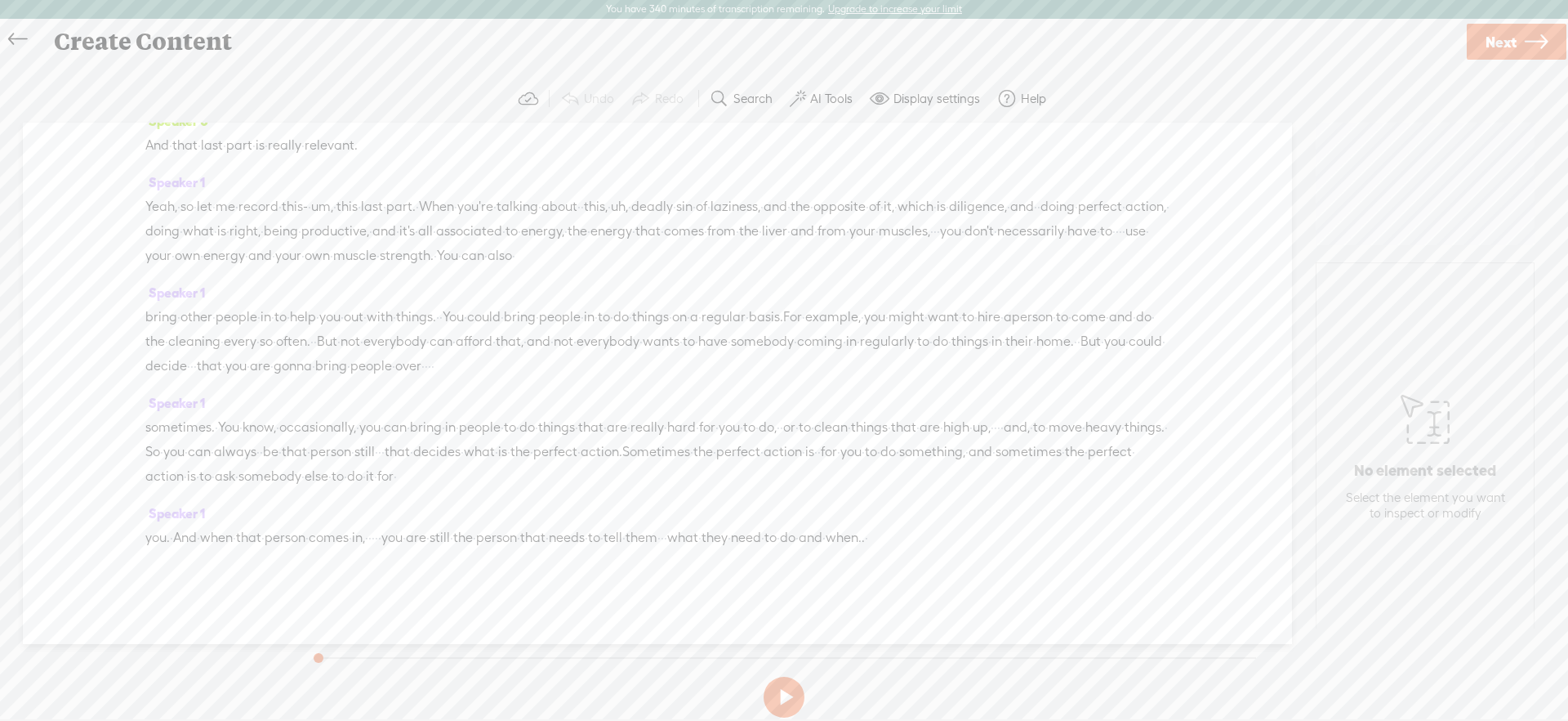
scroll to position [610, 0]
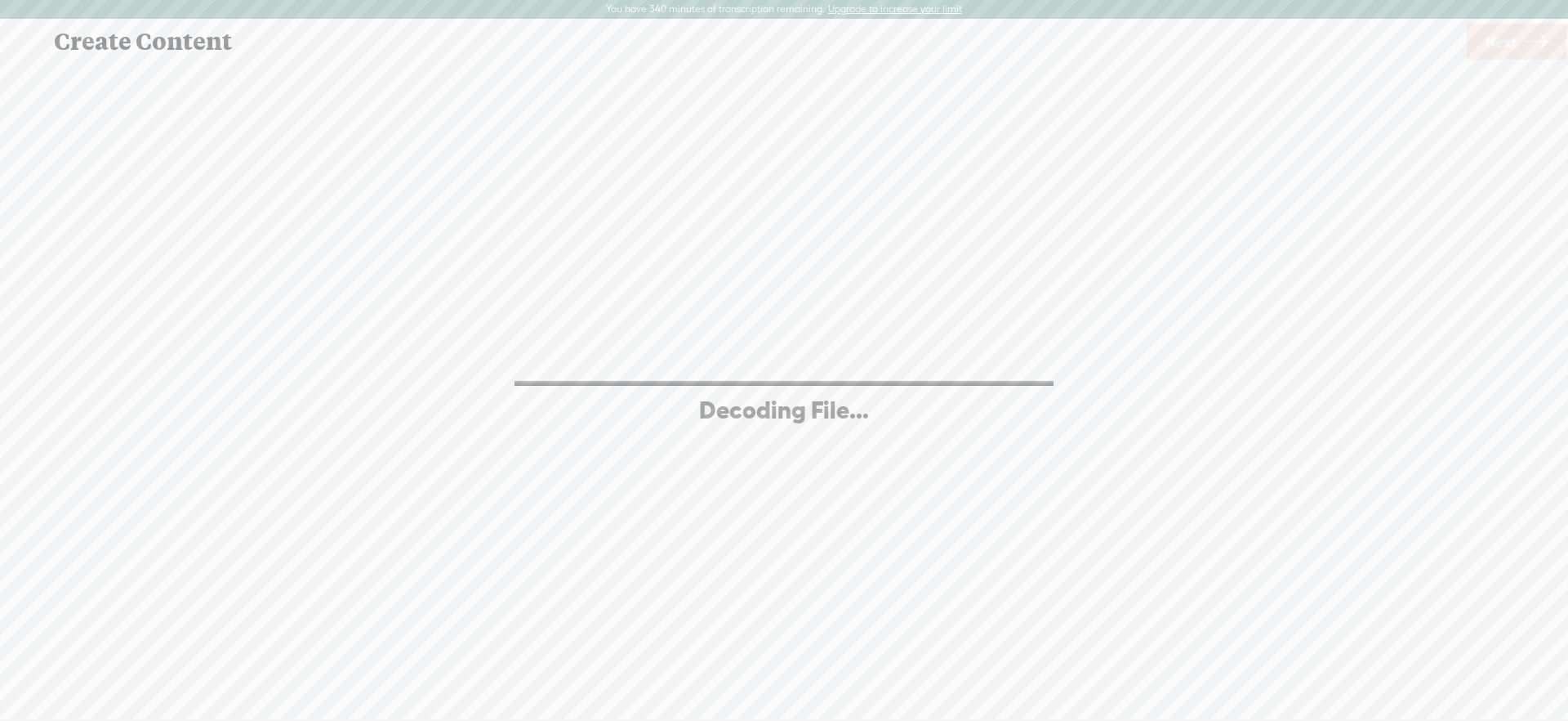
click at [891, 217] on div "Continue without editing Transcribe and edit Language used in audio: English, U…" at bounding box center [784, 399] width 1536 height 674
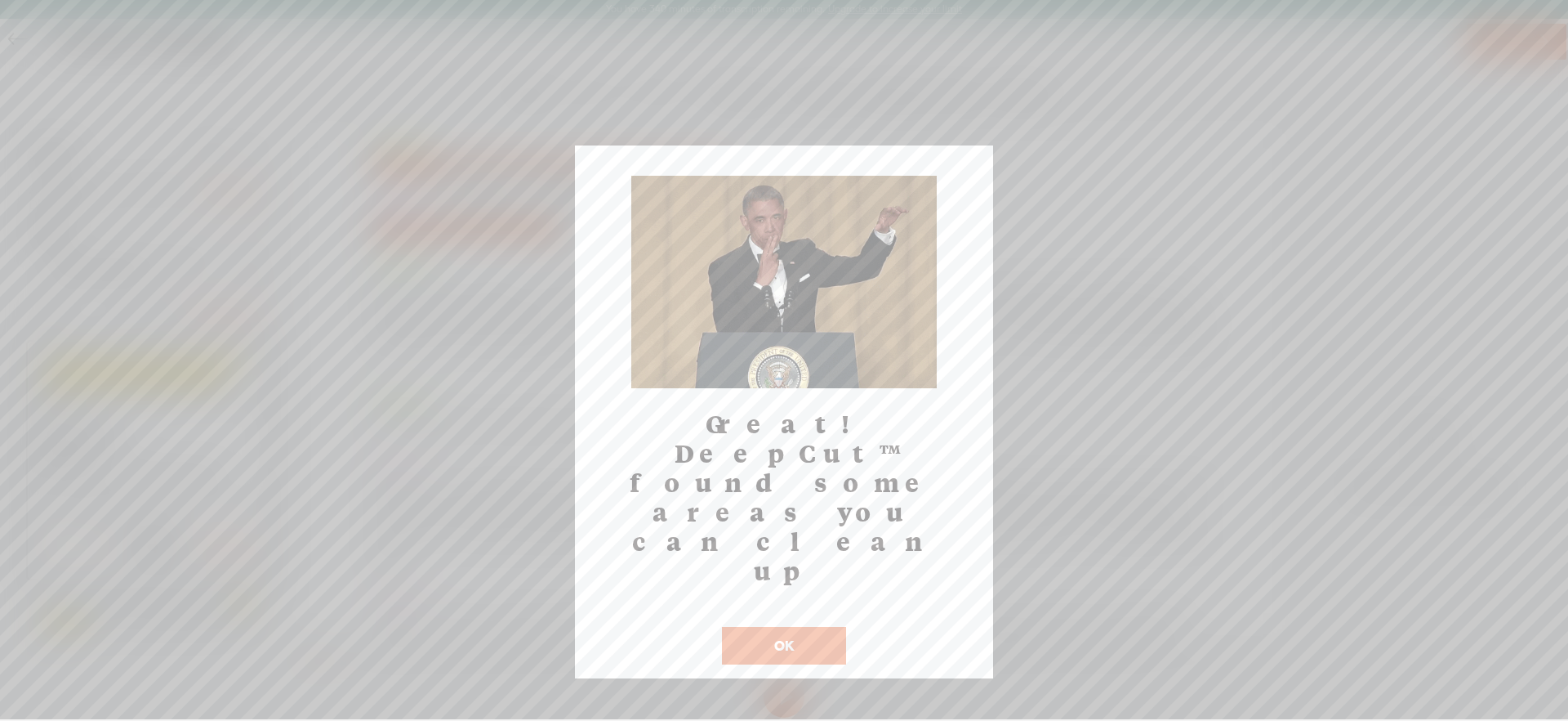
click at [835, 626] on button "OK" at bounding box center [784, 645] width 124 height 38
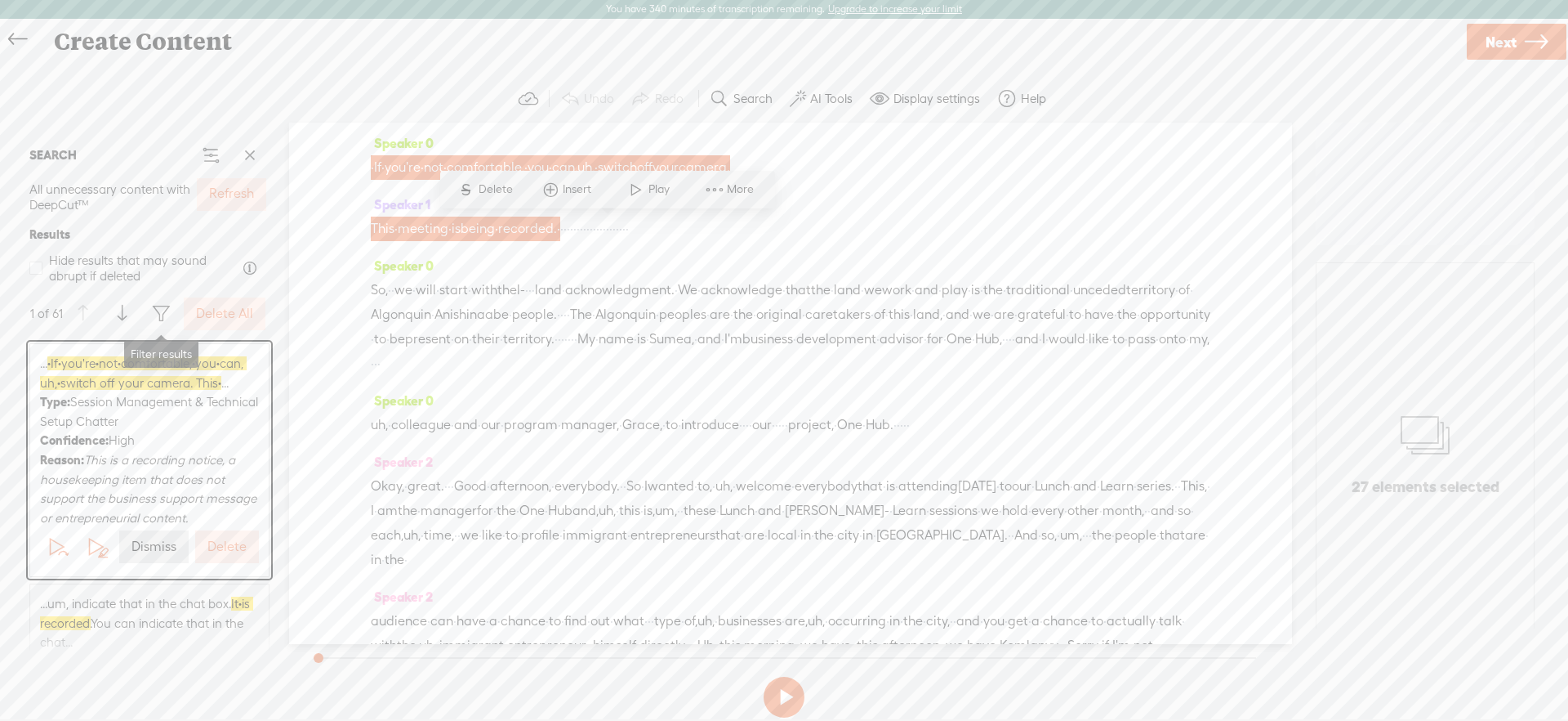
click at [163, 318] on span at bounding box center [161, 314] width 19 height 19
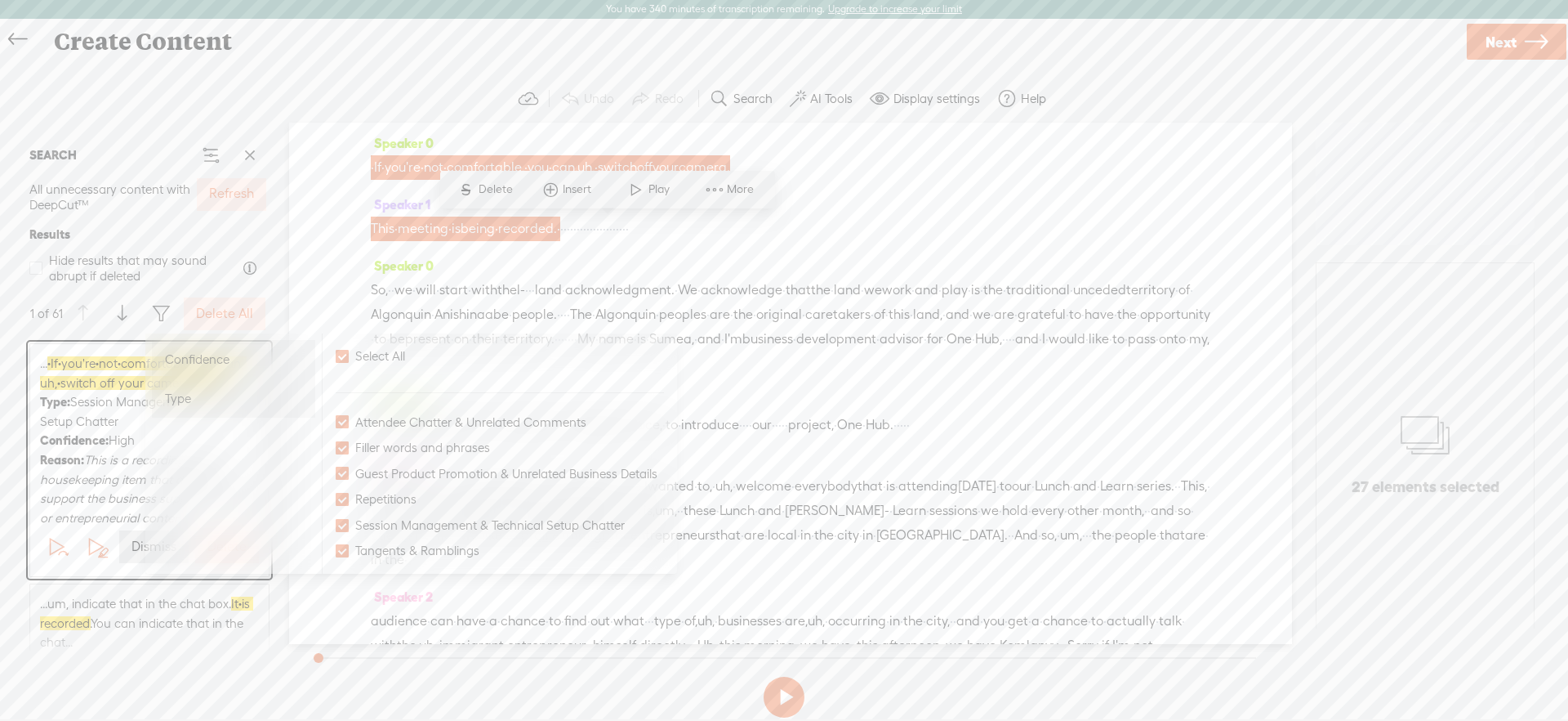
click at [194, 360] on span "Confidence" at bounding box center [197, 359] width 65 height 19
checkbox input "false"
